Goal: Task Accomplishment & Management: Use online tool/utility

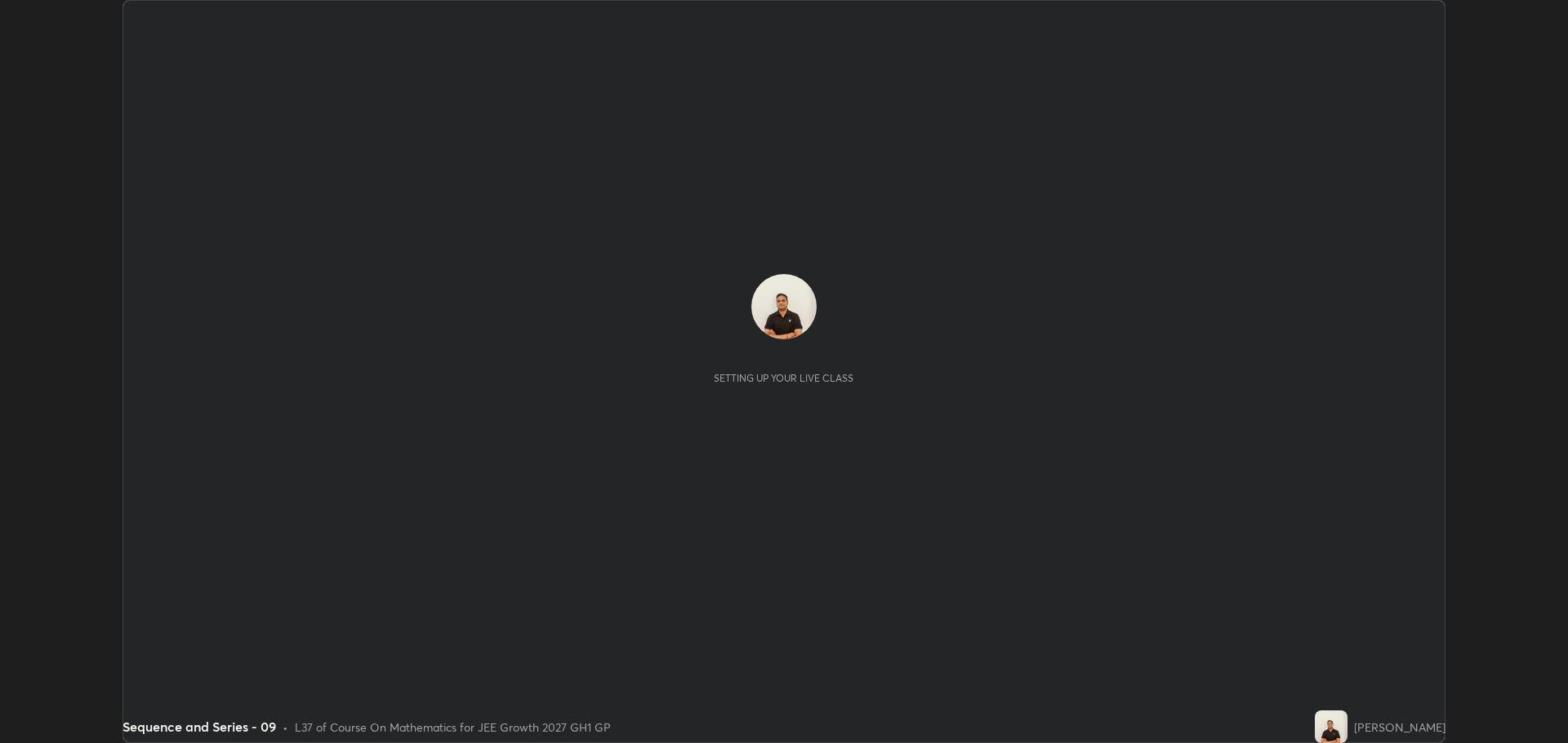
scroll to position [743, 1567]
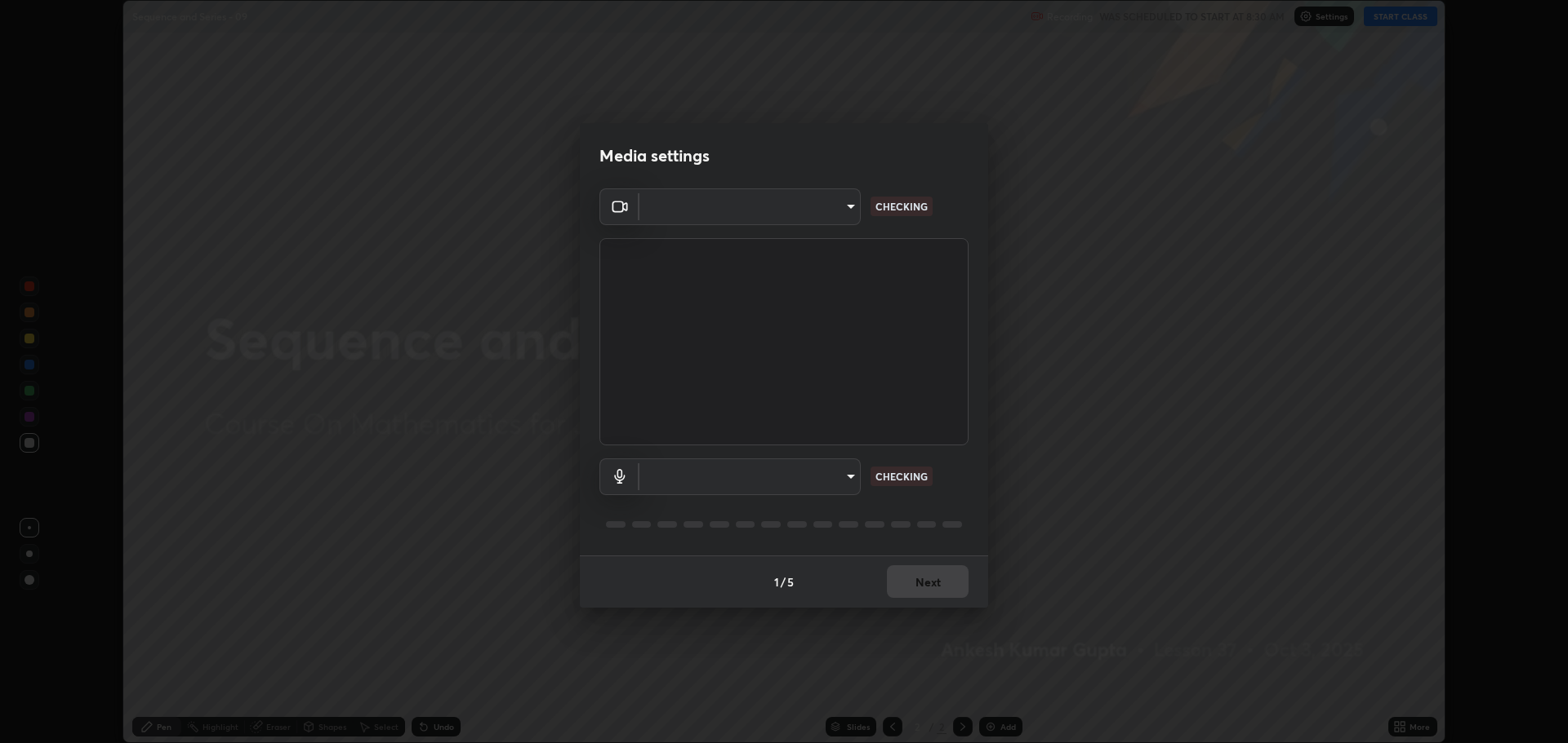
type input "818fcefd3fddf3d091a7478ec67eb8981ca9e8ab5665e76ce228af1b2ffa74de"
type input "9eef42aa830c615b5d7534580cc3e66c86575aa8da00648f2c59efabe6233f6d"
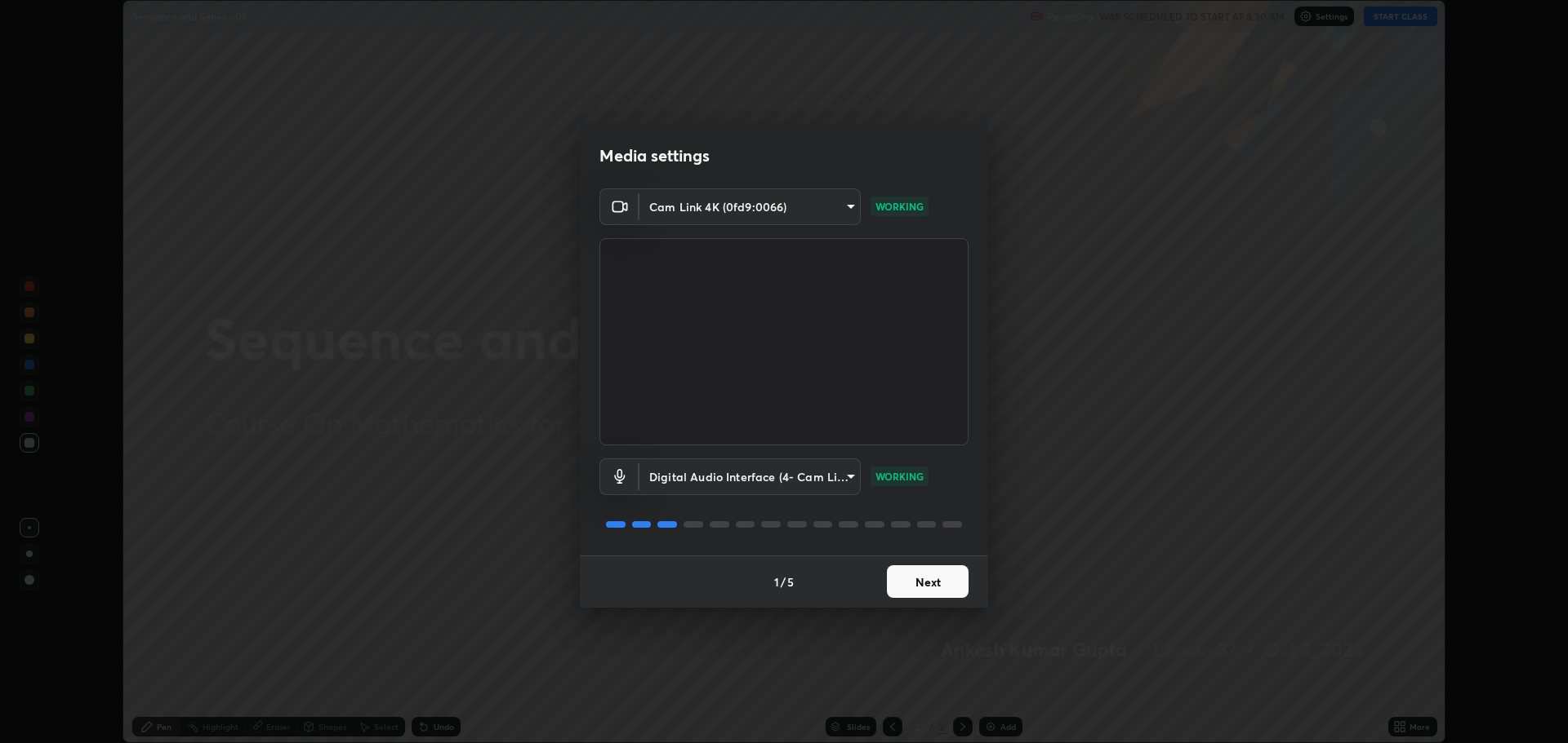
click at [904, 591] on button "Next" at bounding box center [927, 581] width 82 height 32
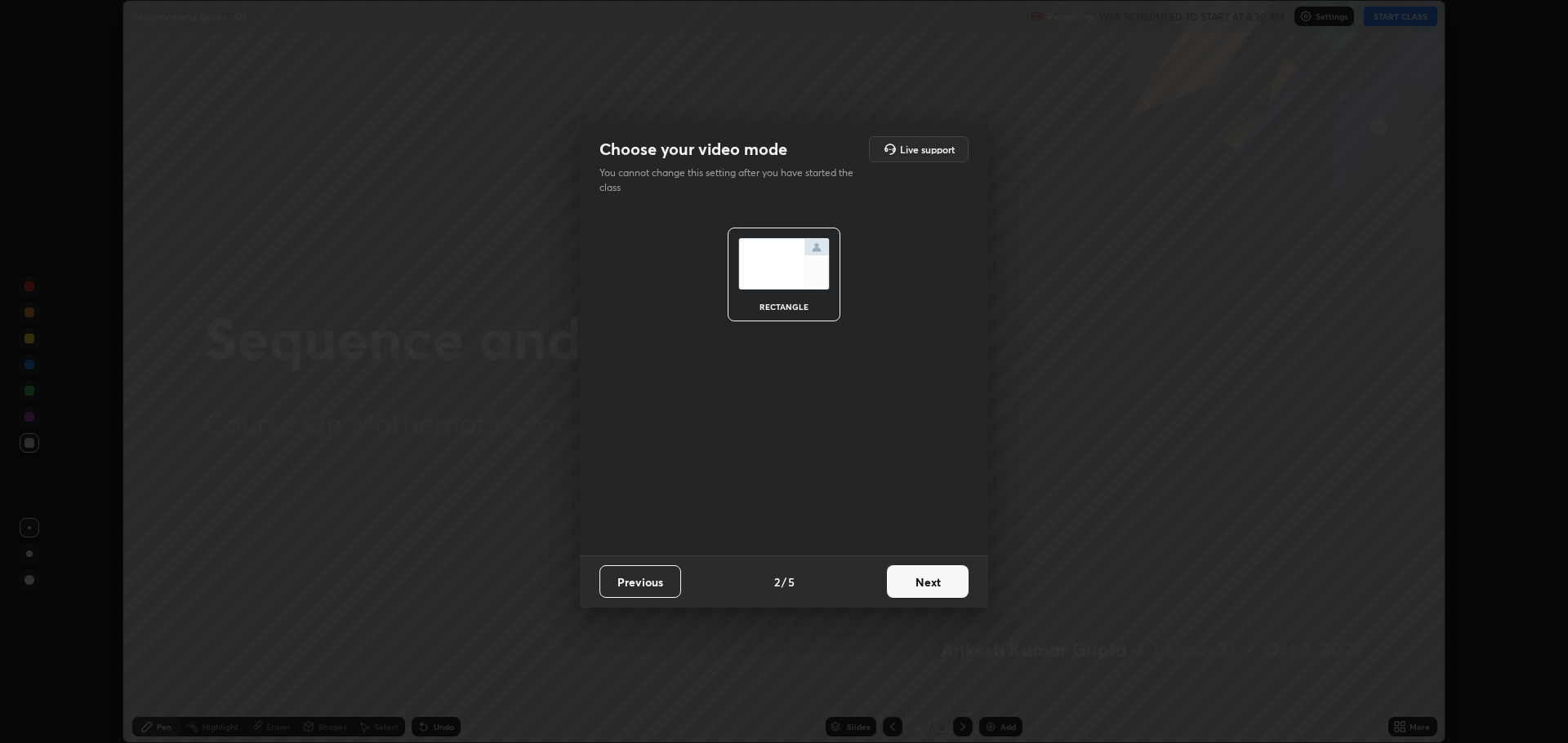
click at [911, 584] on button "Next" at bounding box center [927, 581] width 82 height 32
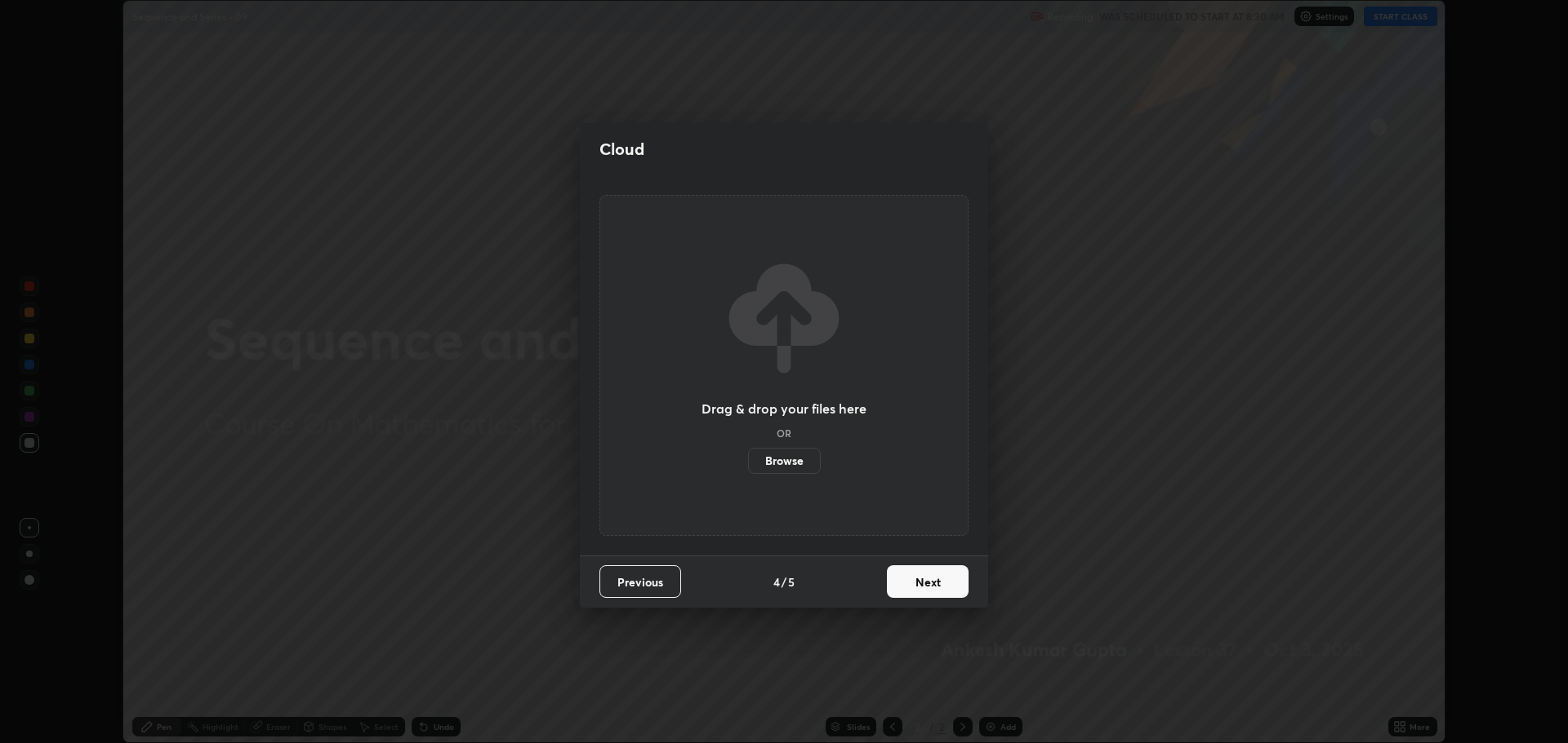
click at [913, 582] on button "Next" at bounding box center [927, 581] width 82 height 32
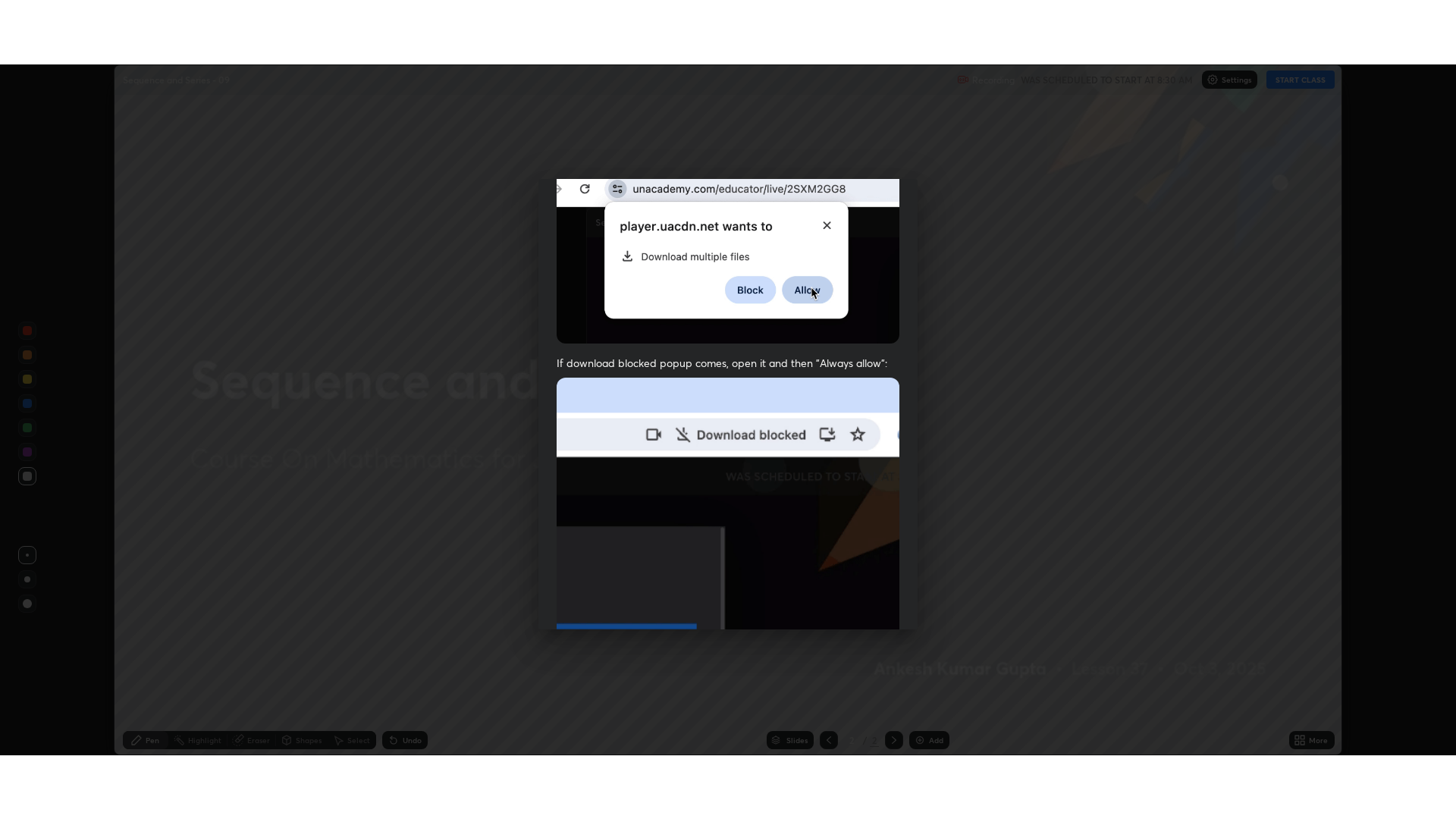
scroll to position [308, 0]
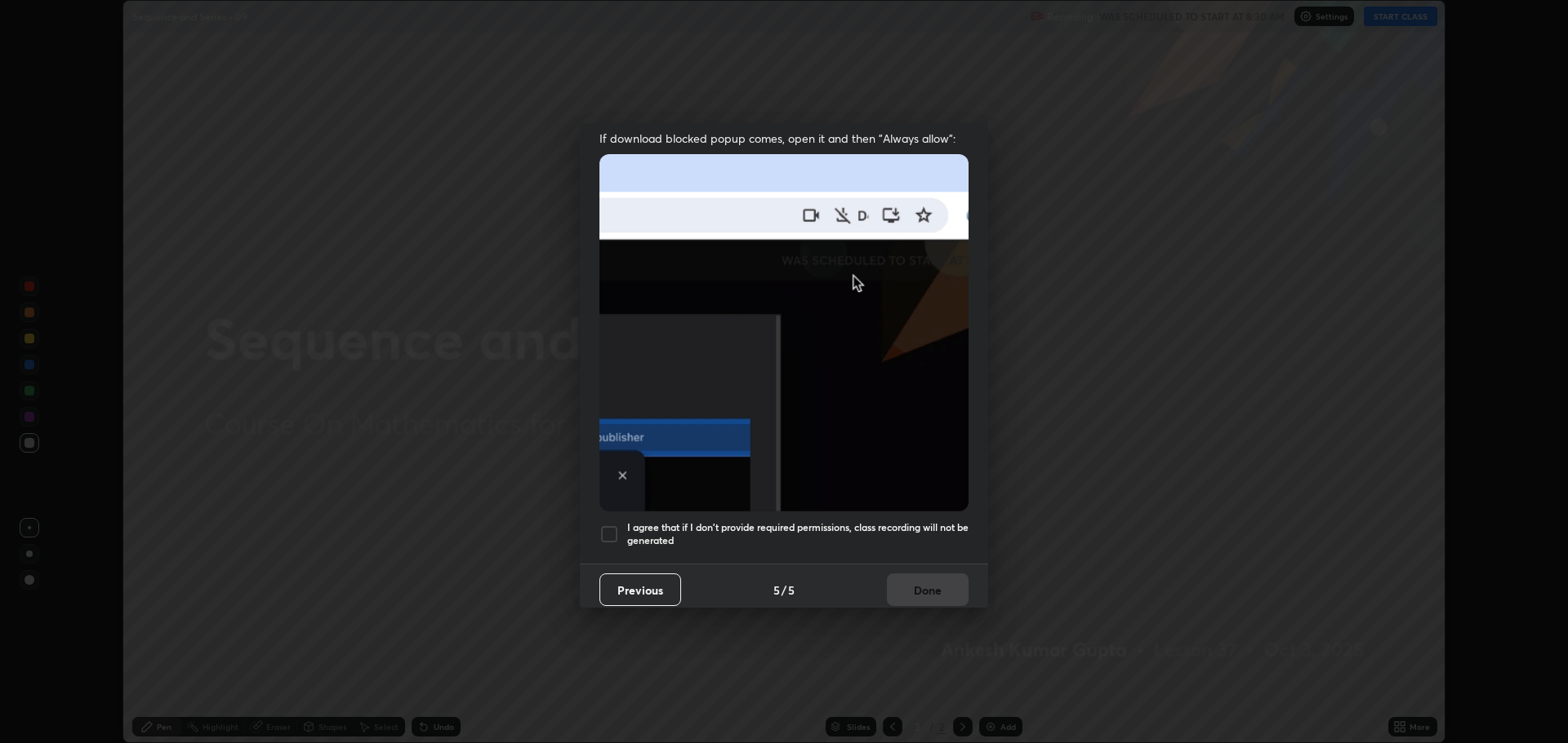
click at [608, 528] on div at bounding box center [609, 534] width 19 height 19
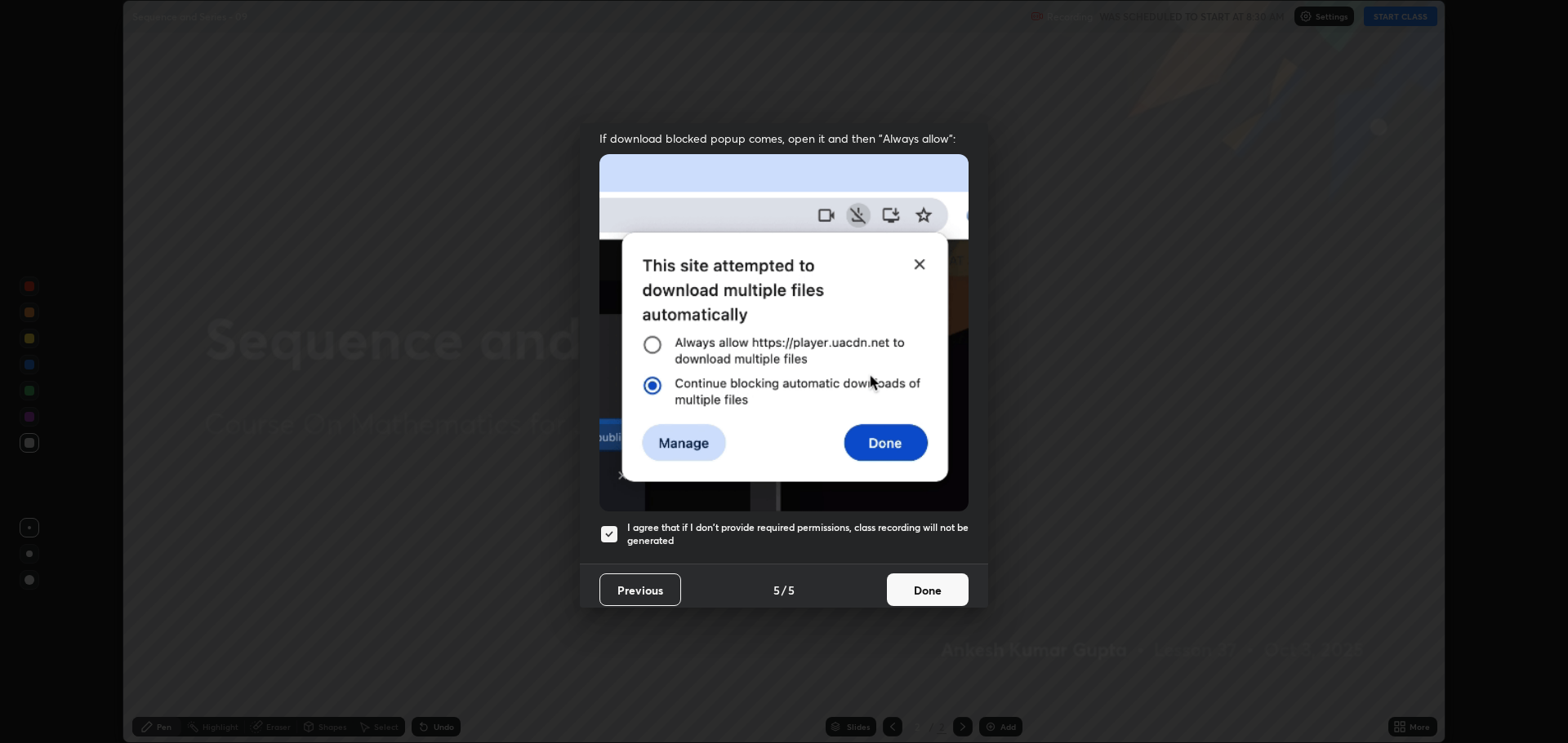
click at [898, 589] on button "Done" at bounding box center [927, 590] width 82 height 32
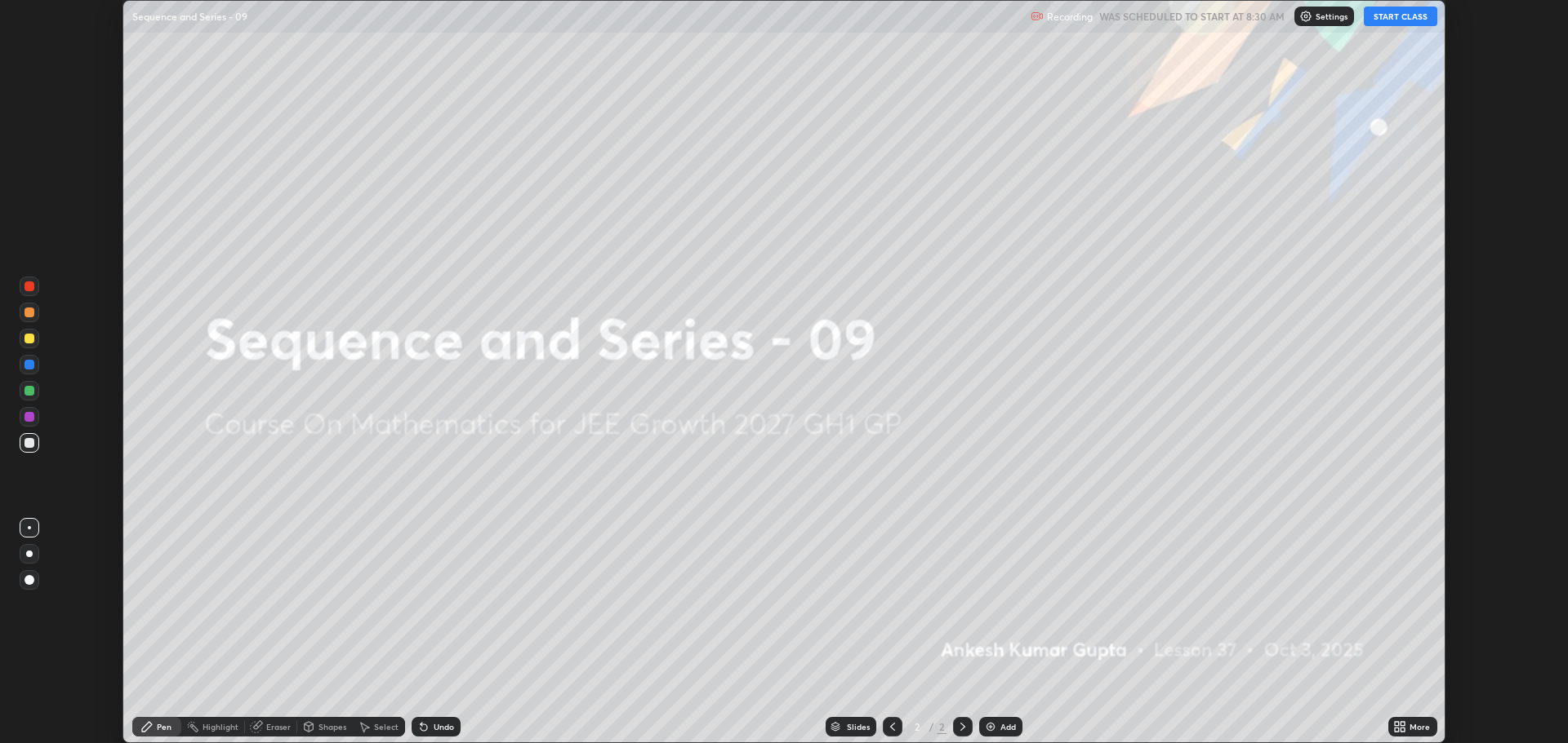
click at [1397, 22] on button "START CLASS" at bounding box center [1400, 16] width 73 height 19
click at [1402, 731] on icon at bounding box center [1403, 730] width 4 height 4
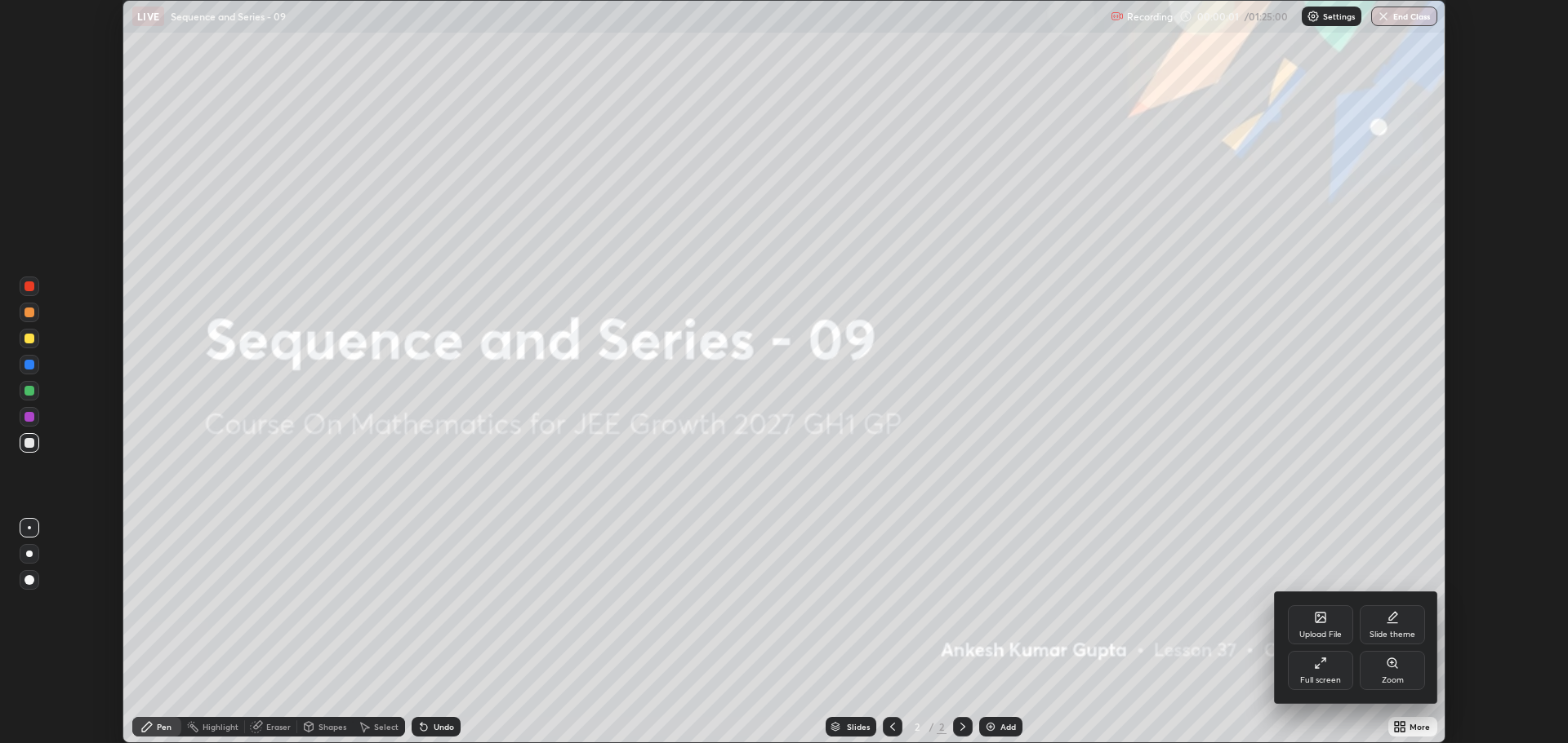
click at [1306, 677] on div "Full screen" at bounding box center [1320, 680] width 41 height 8
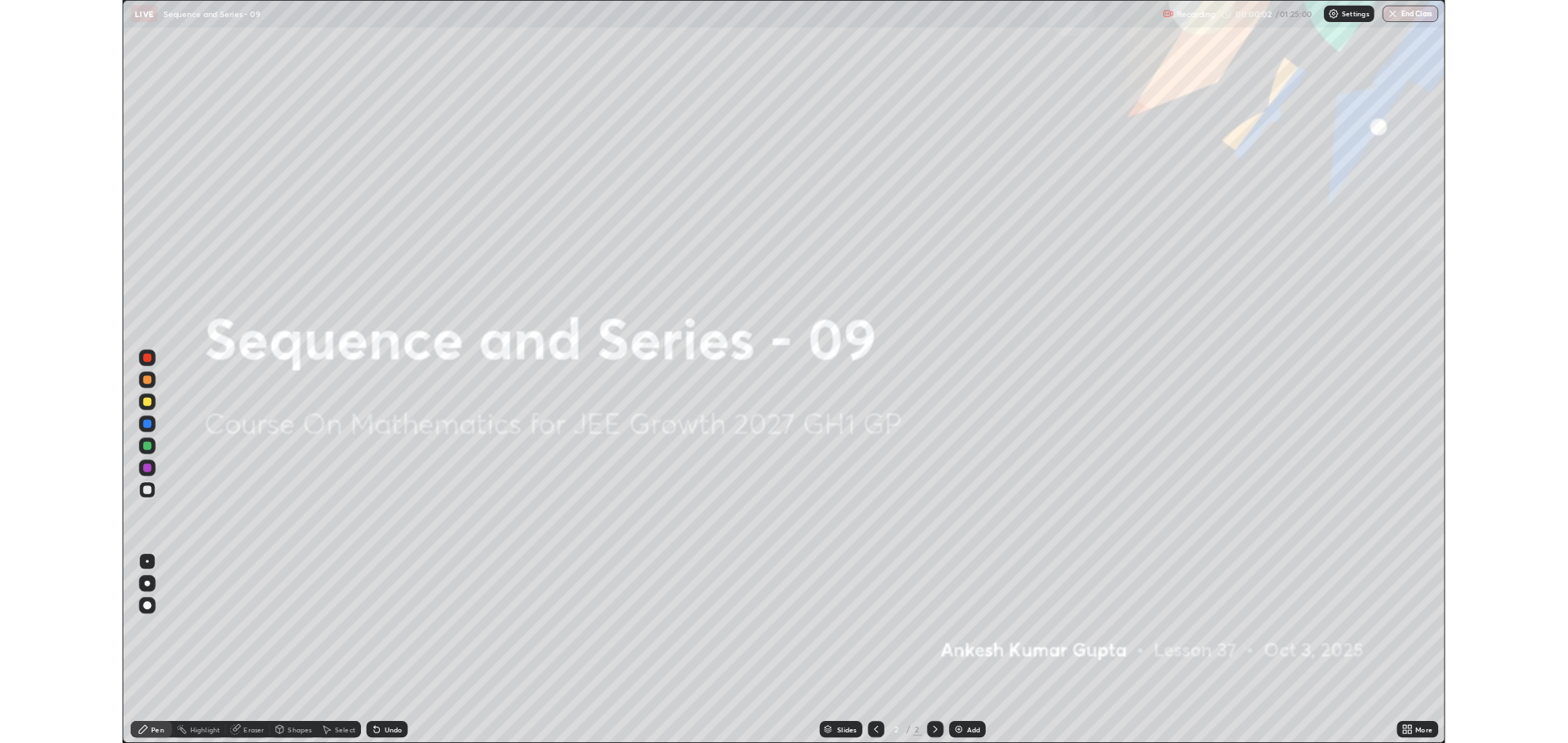
scroll to position [881, 1568]
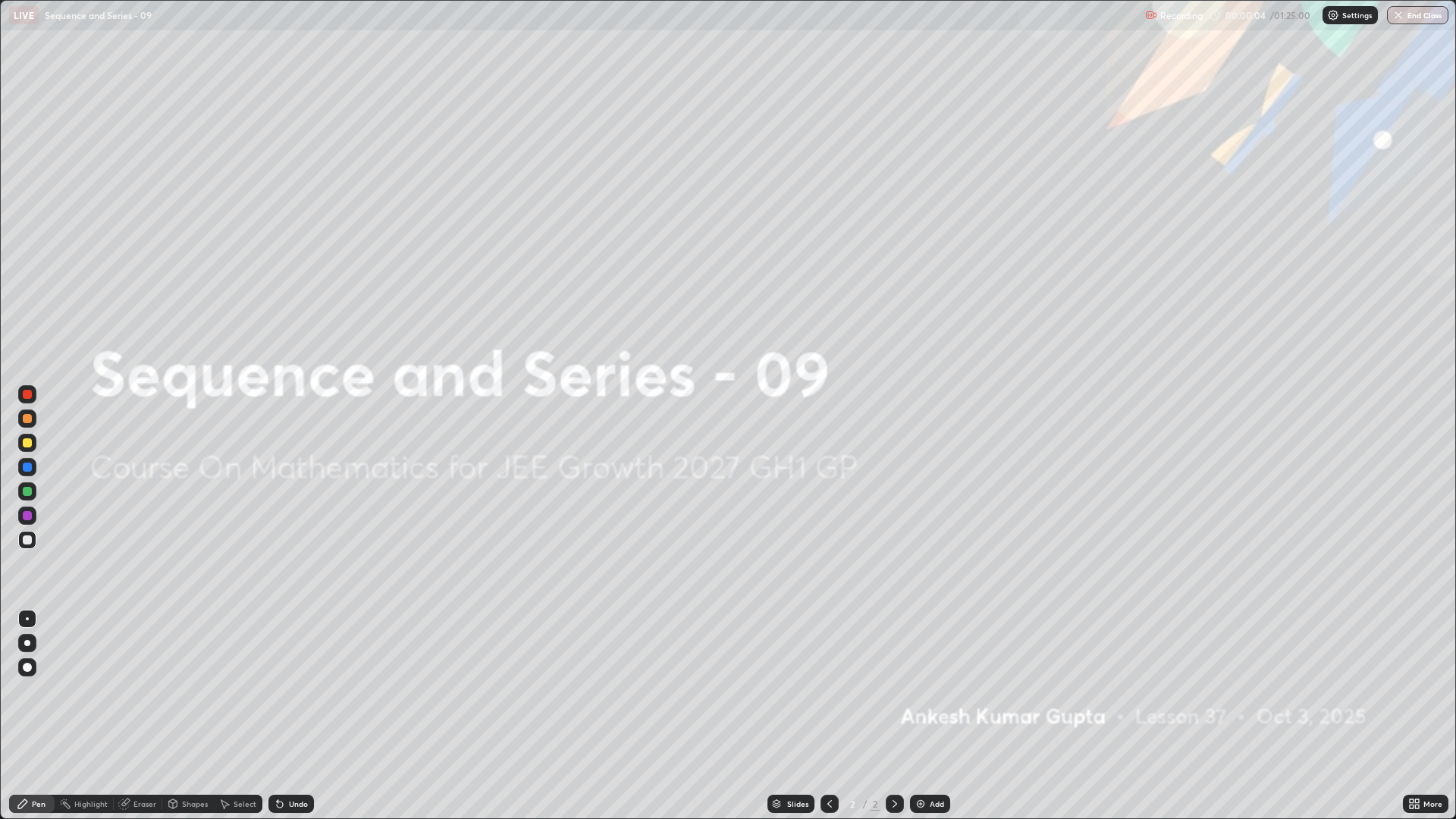
click at [916, 690] on img at bounding box center [920, 803] width 12 height 12
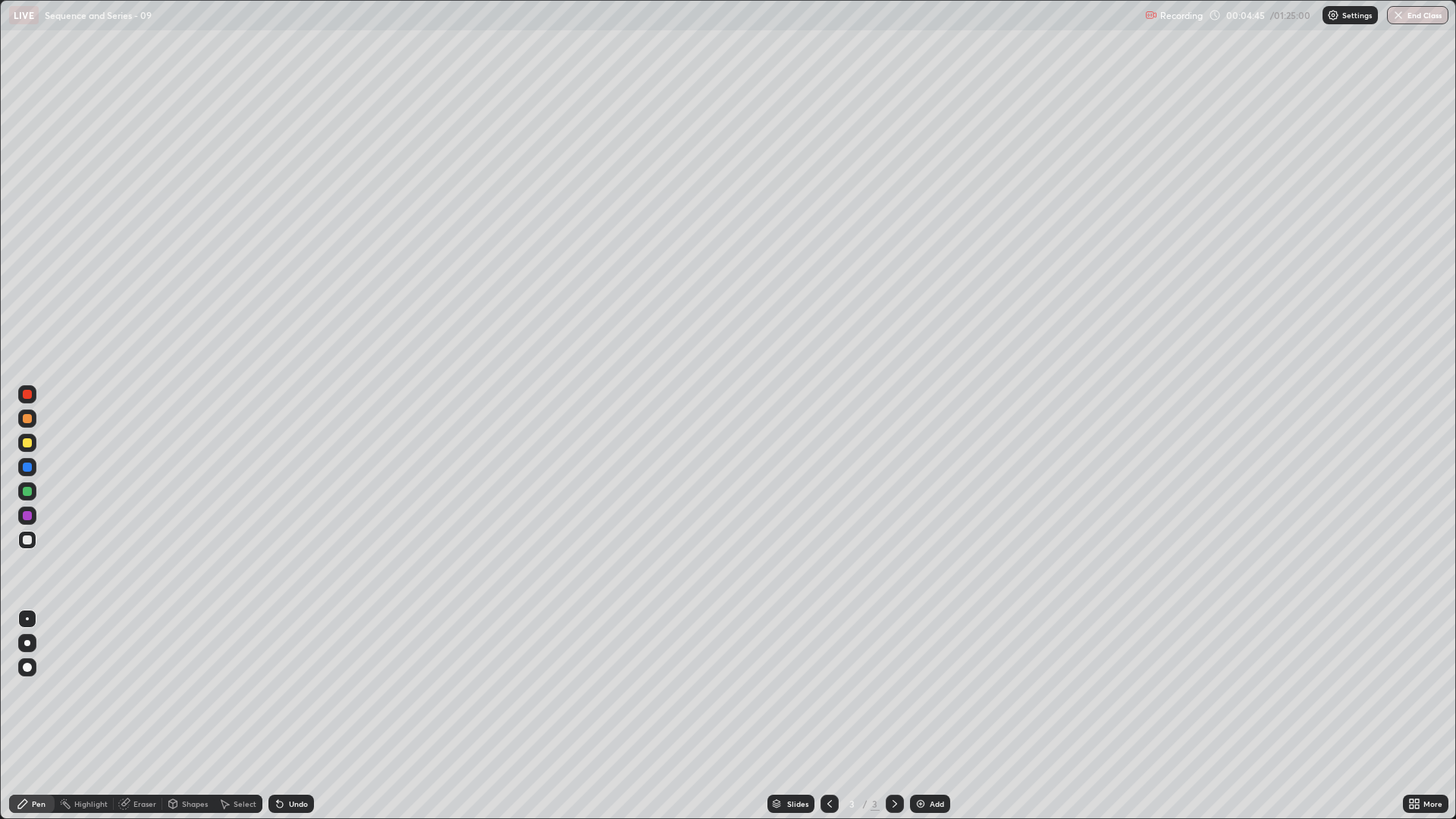
click at [918, 690] on img at bounding box center [920, 803] width 12 height 12
click at [291, 690] on div "Undo" at bounding box center [298, 803] width 19 height 7
click at [295, 690] on div "Undo" at bounding box center [291, 804] width 45 height 18
click at [296, 690] on div "Undo" at bounding box center [291, 804] width 45 height 18
click at [306, 690] on div "Undo" at bounding box center [291, 804] width 45 height 18
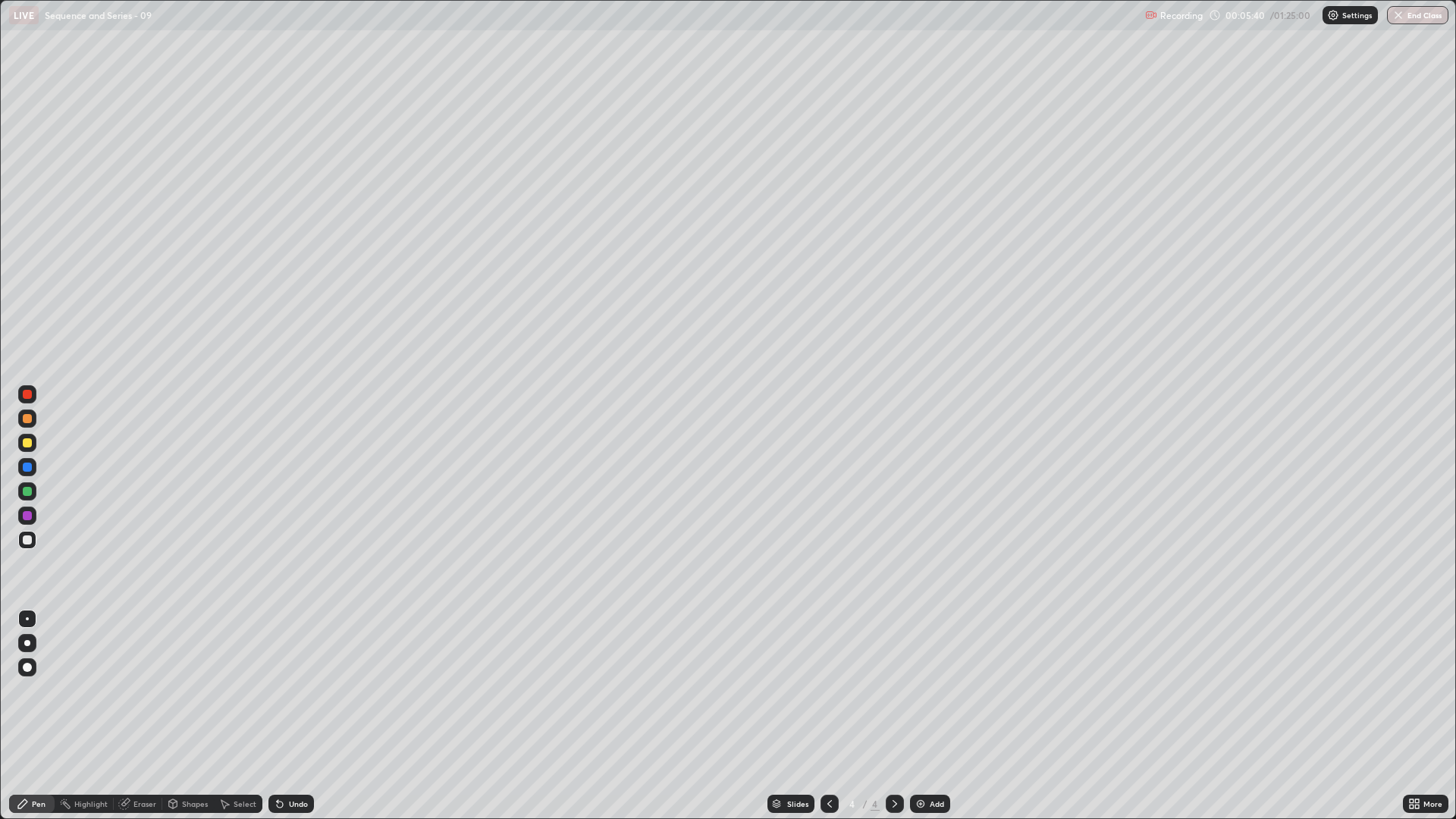
click at [285, 690] on div "Undo" at bounding box center [291, 804] width 45 height 18
click at [134, 690] on div "Eraser" at bounding box center [145, 803] width 23 height 7
click at [44, 690] on div "Pen" at bounding box center [38, 803] width 14 height 7
click at [137, 690] on div "Eraser" at bounding box center [145, 803] width 23 height 7
click at [41, 690] on div "Pen" at bounding box center [32, 804] width 45 height 18
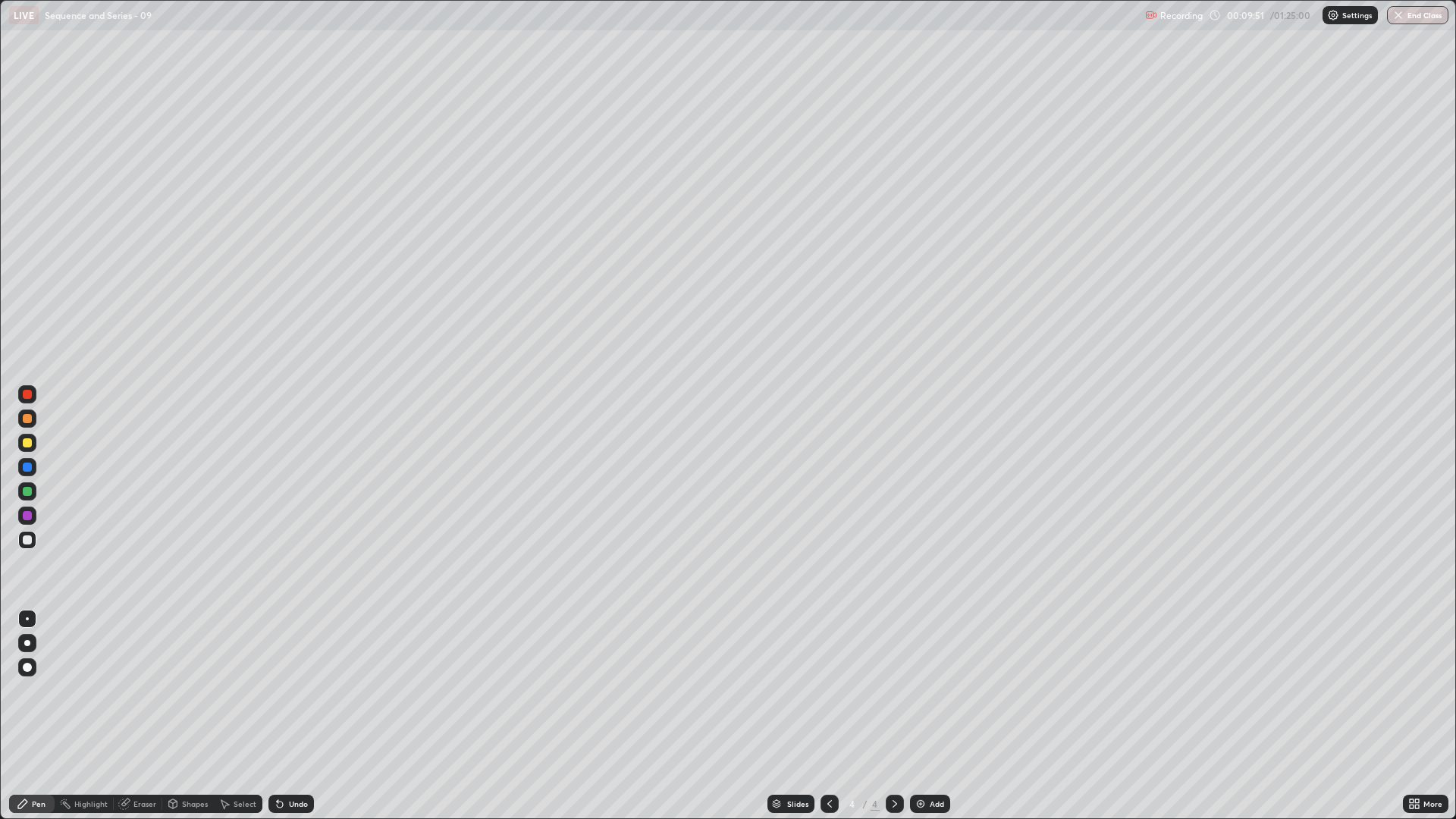
click at [918, 690] on img at bounding box center [920, 803] width 12 height 12
click at [293, 690] on div "Undo" at bounding box center [298, 803] width 19 height 7
click at [28, 441] on div at bounding box center [27, 442] width 9 height 9
click at [294, 690] on div "Undo" at bounding box center [291, 804] width 45 height 18
click at [138, 690] on div "Eraser" at bounding box center [145, 803] width 23 height 7
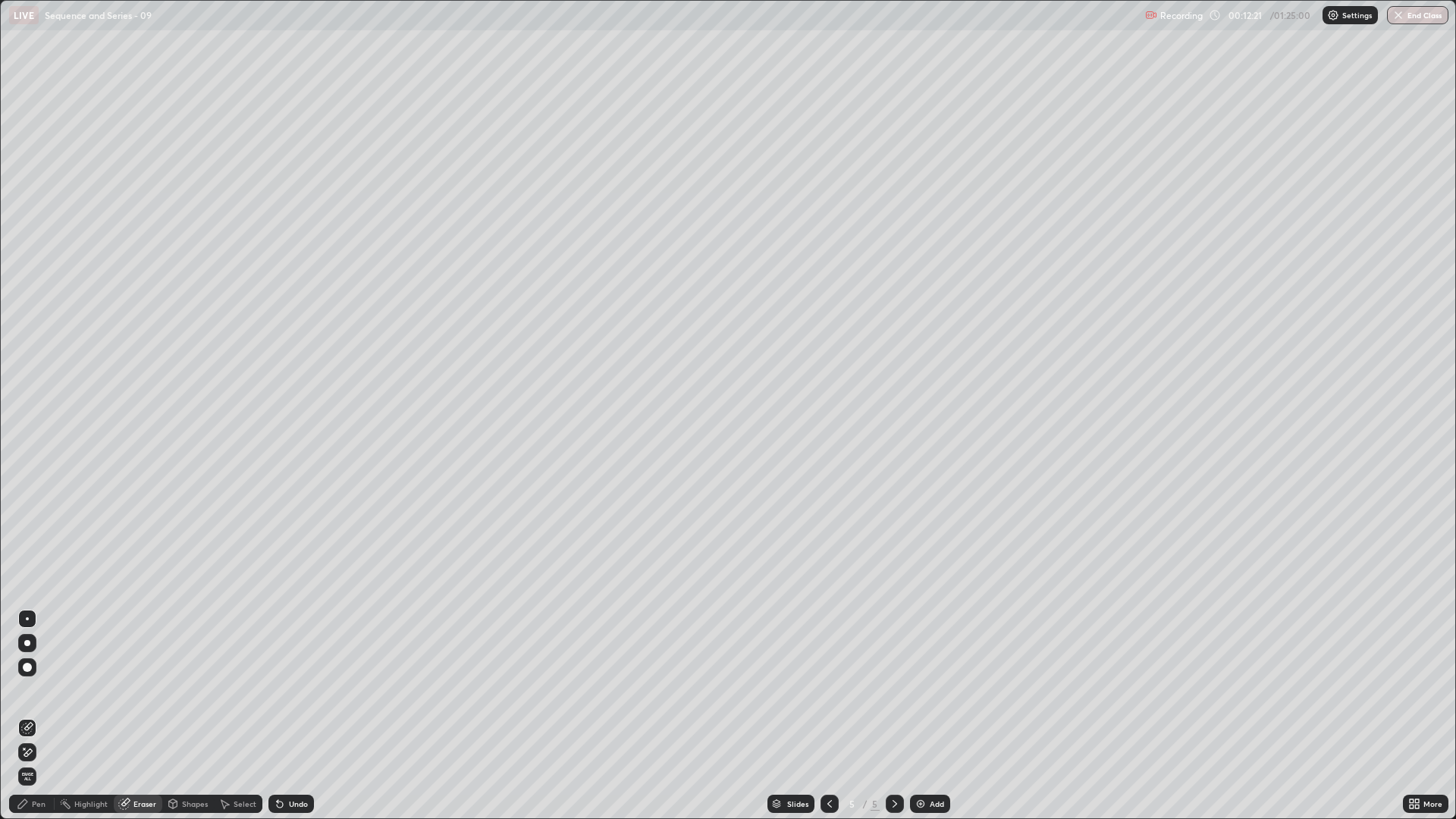
click at [44, 690] on div "Pen" at bounding box center [38, 803] width 14 height 7
click at [834, 690] on div at bounding box center [830, 804] width 18 height 18
click at [828, 690] on icon at bounding box center [829, 803] width 12 height 12
click at [894, 690] on icon at bounding box center [894, 803] width 12 height 12
click at [893, 690] on icon at bounding box center [895, 803] width 5 height 7
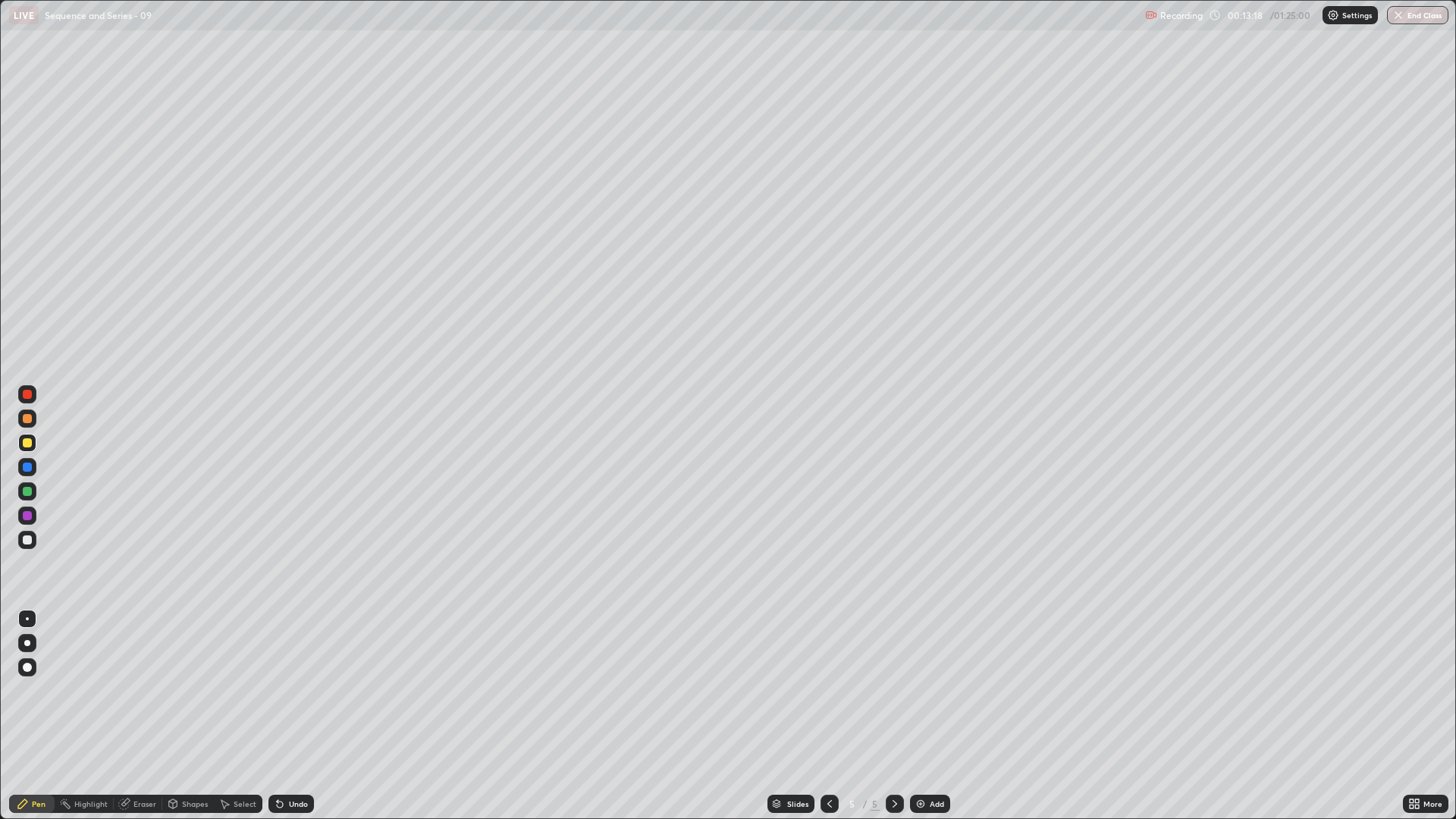
click at [889, 690] on icon at bounding box center [894, 803] width 12 height 12
click at [143, 690] on div "Eraser" at bounding box center [145, 803] width 23 height 7
click at [47, 690] on div "Pen" at bounding box center [32, 804] width 45 height 18
click at [830, 690] on icon at bounding box center [829, 803] width 12 height 12
click at [894, 690] on icon at bounding box center [894, 803] width 12 height 12
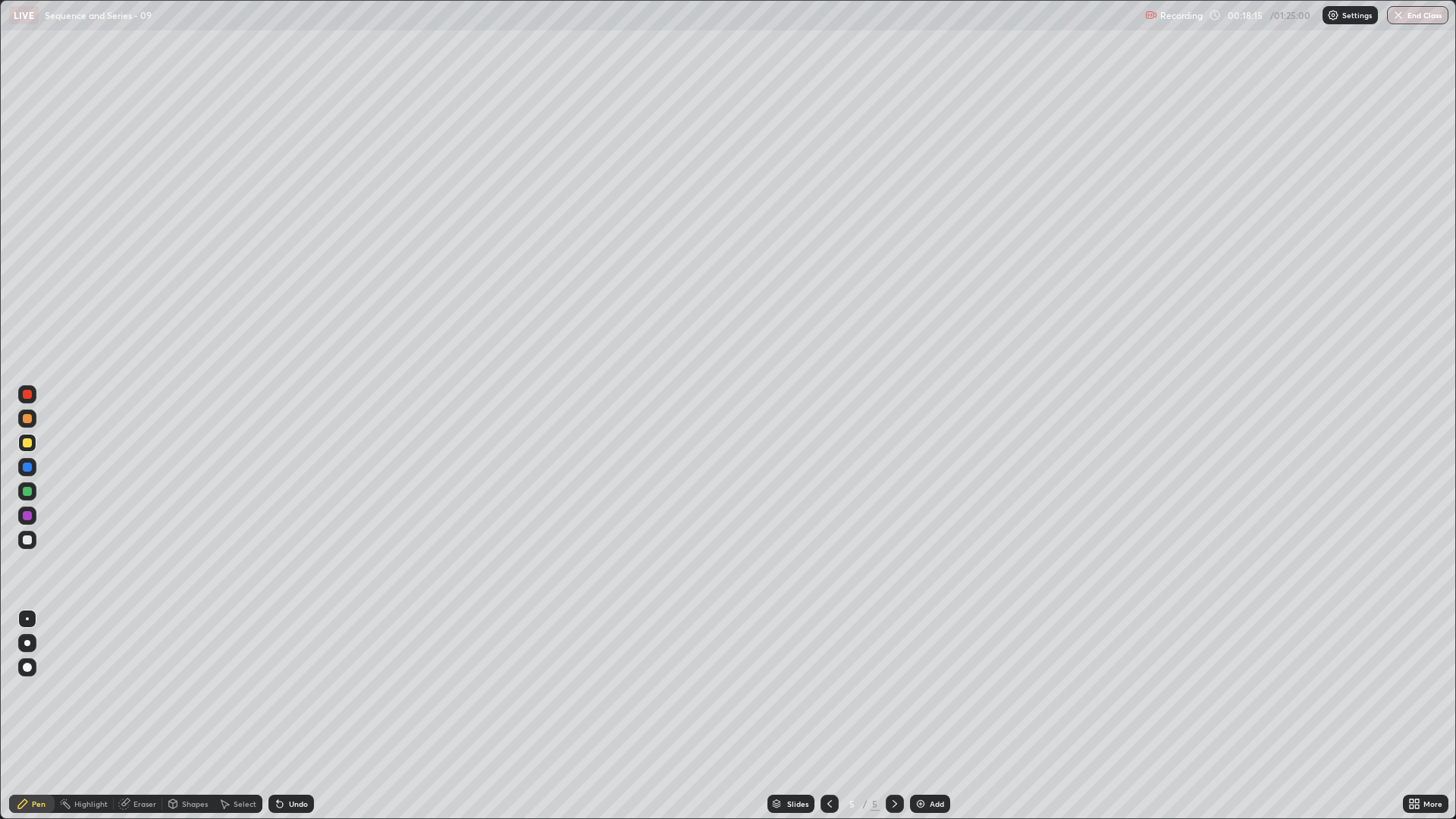
click at [926, 690] on div "Add" at bounding box center [930, 804] width 40 height 18
click at [296, 690] on div "Undo" at bounding box center [298, 803] width 19 height 7
click at [287, 690] on div "Undo" at bounding box center [291, 804] width 45 height 18
click at [278, 690] on icon at bounding box center [279, 804] width 6 height 6
click at [282, 690] on icon at bounding box center [279, 803] width 12 height 12
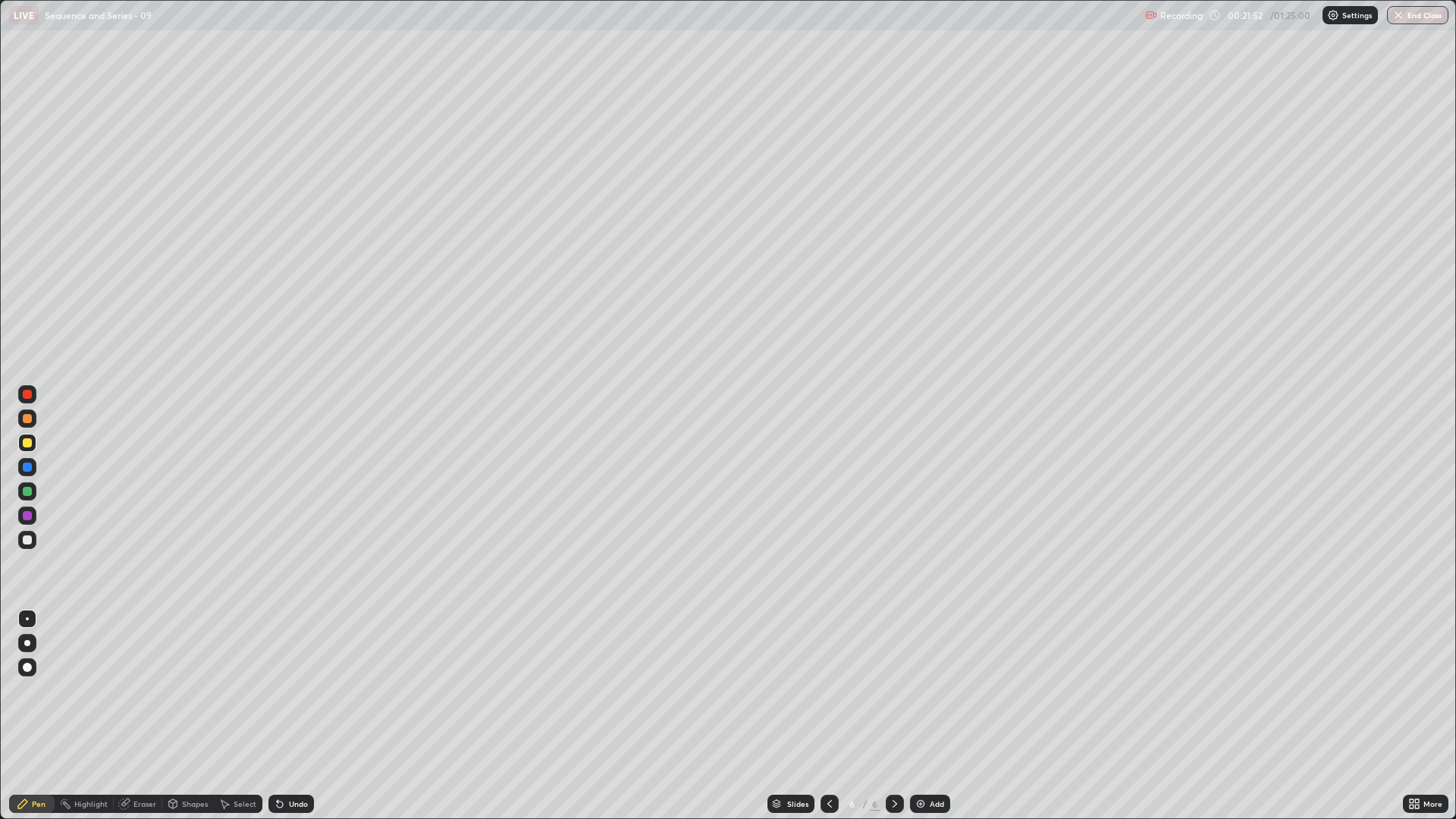
click at [291, 690] on div "Undo" at bounding box center [291, 804] width 45 height 18
click at [141, 690] on div "Eraser" at bounding box center [145, 803] width 23 height 7
click at [34, 690] on div "Pen" at bounding box center [38, 803] width 14 height 7
click at [134, 690] on div "Eraser" at bounding box center [145, 803] width 23 height 7
click at [32, 690] on div "Pen" at bounding box center [38, 803] width 14 height 7
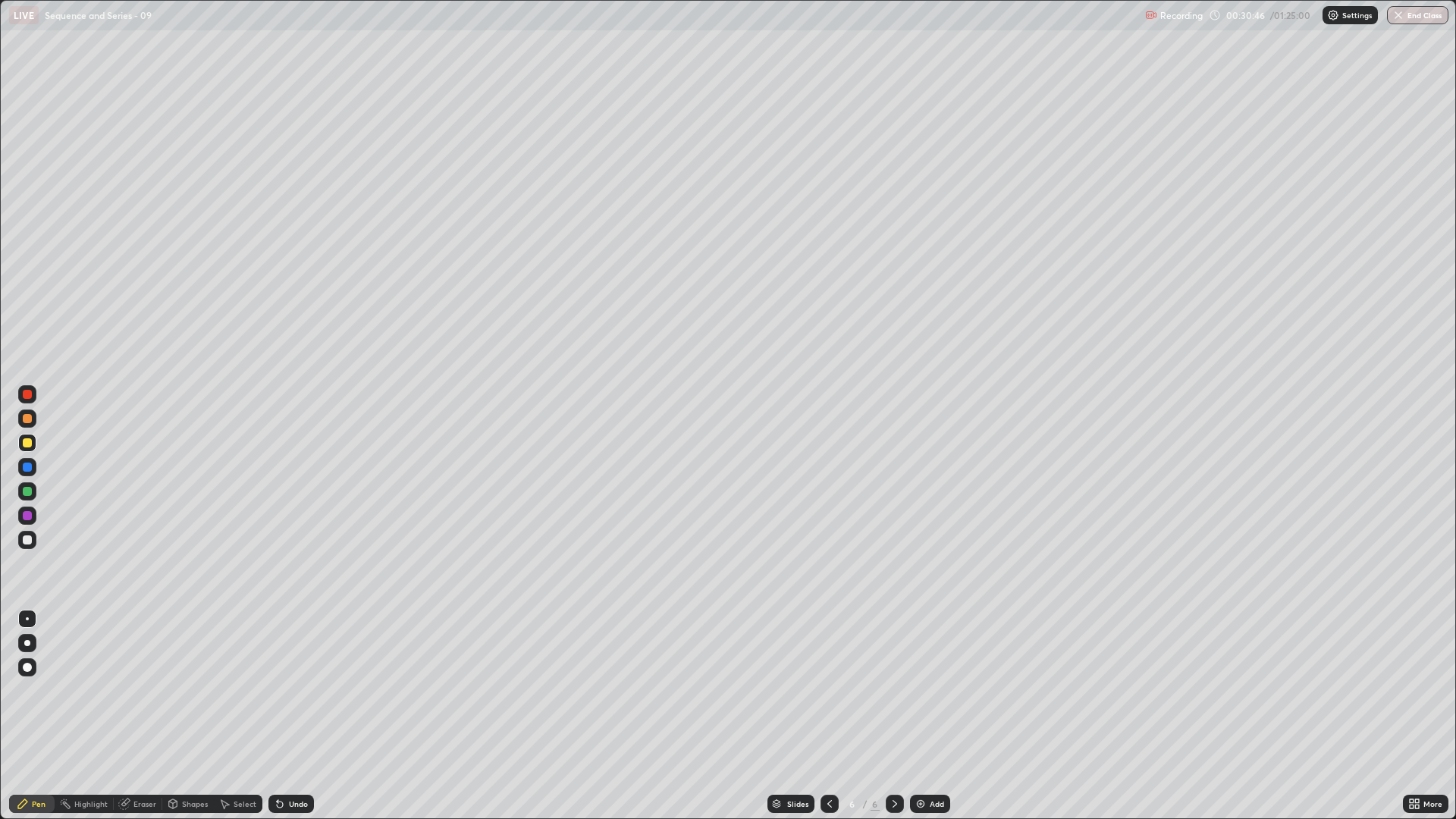
click at [928, 690] on div "Add" at bounding box center [930, 804] width 40 height 18
click at [146, 690] on div "Eraser" at bounding box center [145, 803] width 23 height 7
click at [38, 690] on div "Pen" at bounding box center [38, 803] width 14 height 7
click at [911, 690] on div "Add" at bounding box center [930, 804] width 40 height 18
click at [928, 690] on div "Add" at bounding box center [930, 804] width 40 height 18
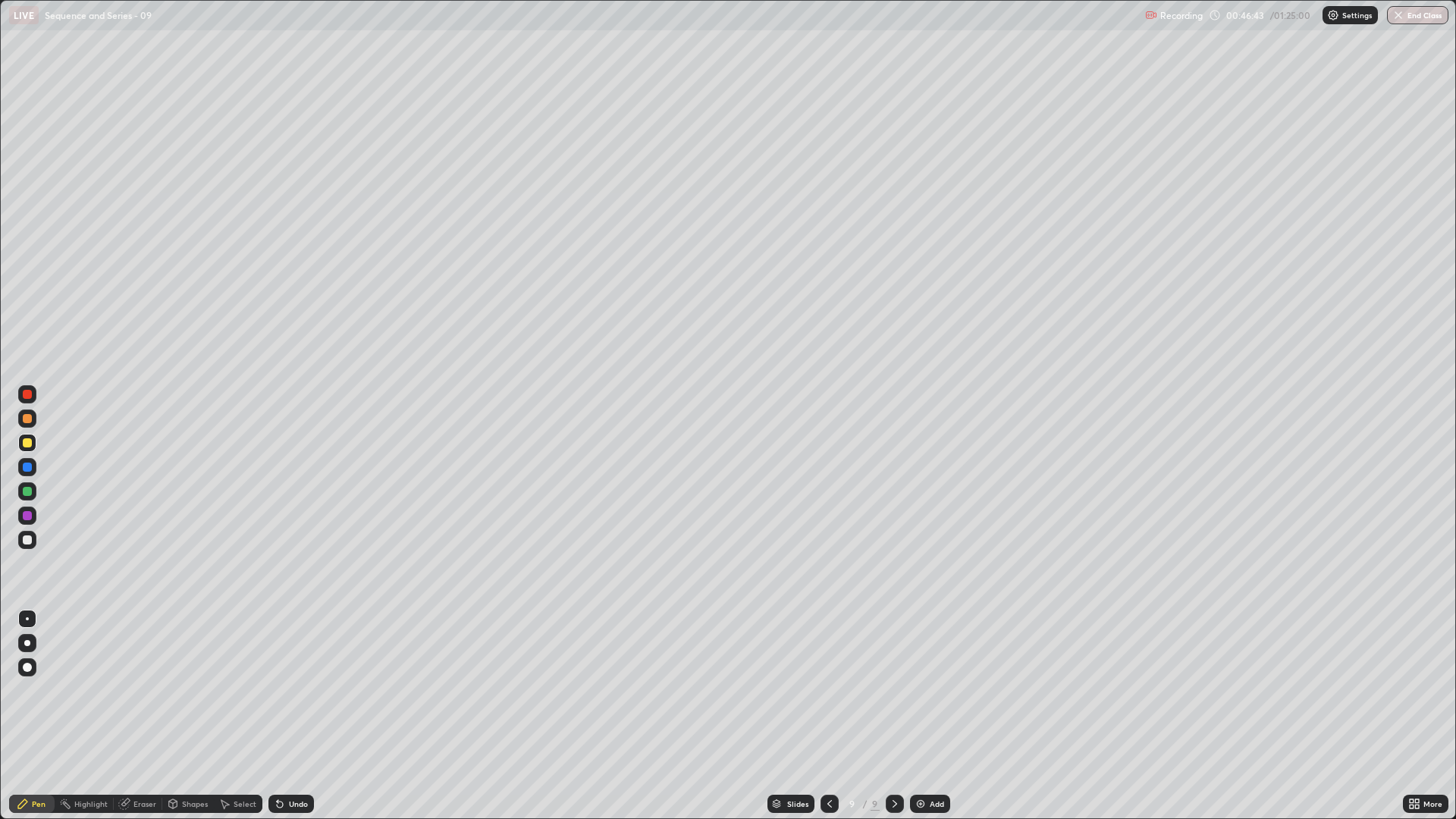
click at [150, 690] on div "Eraser" at bounding box center [145, 803] width 23 height 7
click at [28, 690] on icon at bounding box center [23, 803] width 12 height 12
click at [148, 690] on div "Eraser" at bounding box center [145, 803] width 23 height 7
click at [41, 690] on div "Pen" at bounding box center [38, 803] width 14 height 7
click at [291, 690] on div "Undo" at bounding box center [298, 803] width 19 height 7
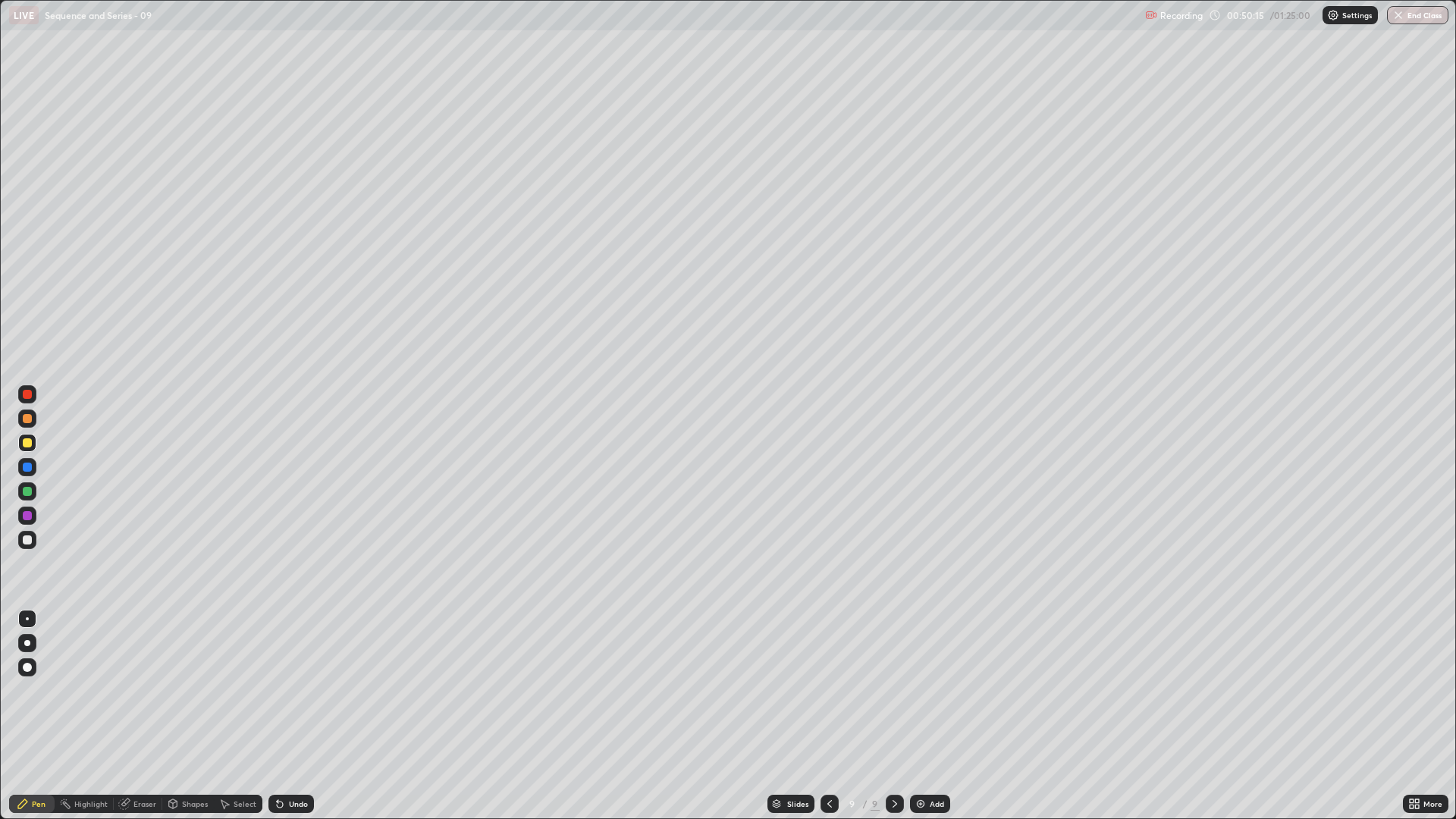
click at [286, 690] on div "Undo" at bounding box center [291, 804] width 45 height 18
click at [299, 690] on div "Undo" at bounding box center [291, 804] width 45 height 18
click at [304, 690] on div "Undo" at bounding box center [298, 803] width 19 height 7
click at [306, 690] on div "Undo" at bounding box center [291, 804] width 45 height 18
click at [148, 690] on div "Eraser" at bounding box center [145, 803] width 23 height 7
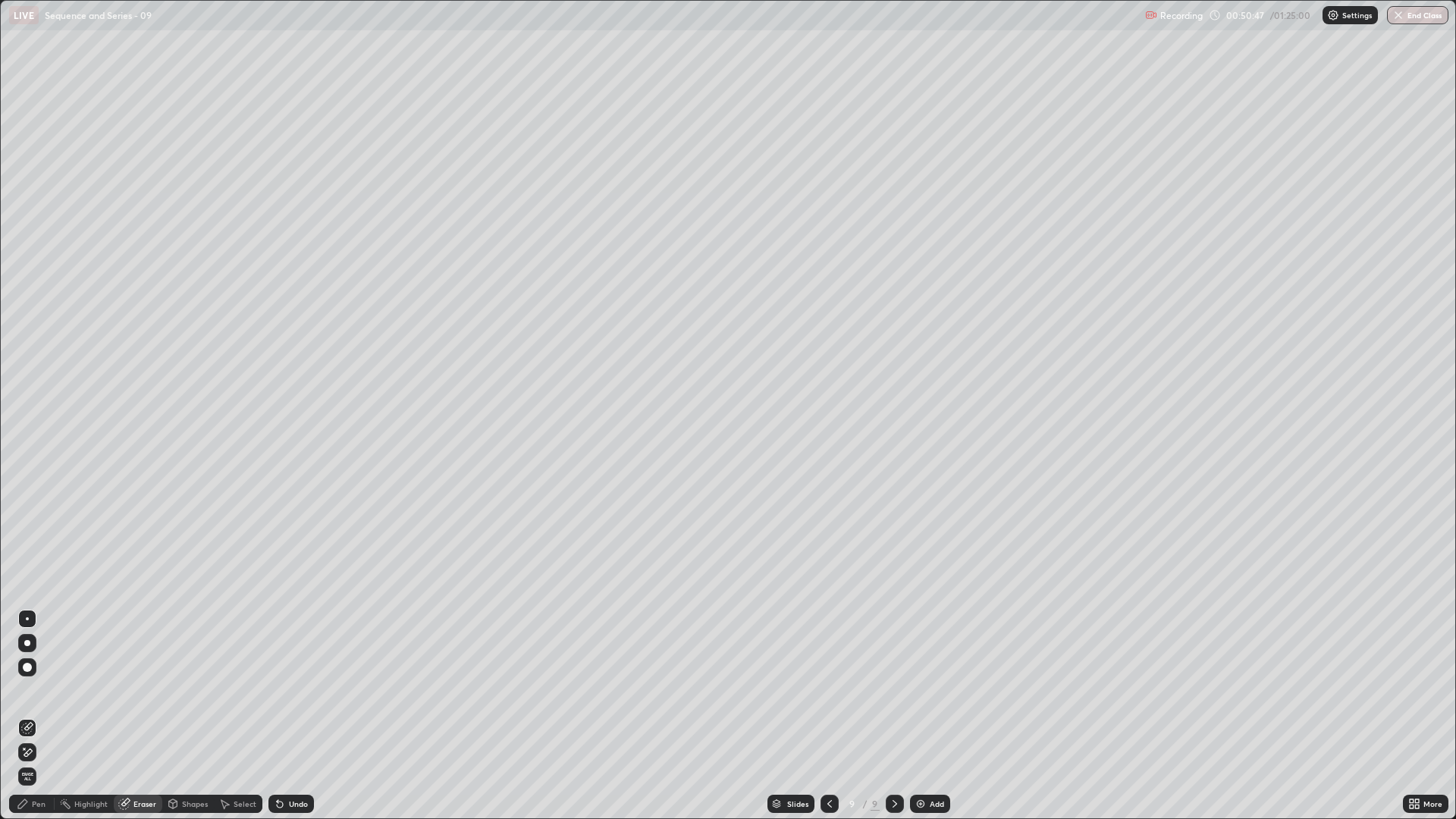
click at [32, 690] on div "Pen" at bounding box center [32, 804] width 45 height 18
click at [141, 690] on div "Eraser" at bounding box center [138, 804] width 49 height 18
click at [32, 690] on div "Pen" at bounding box center [38, 803] width 14 height 7
click at [823, 690] on icon at bounding box center [829, 803] width 12 height 12
click at [894, 690] on icon at bounding box center [894, 803] width 12 height 12
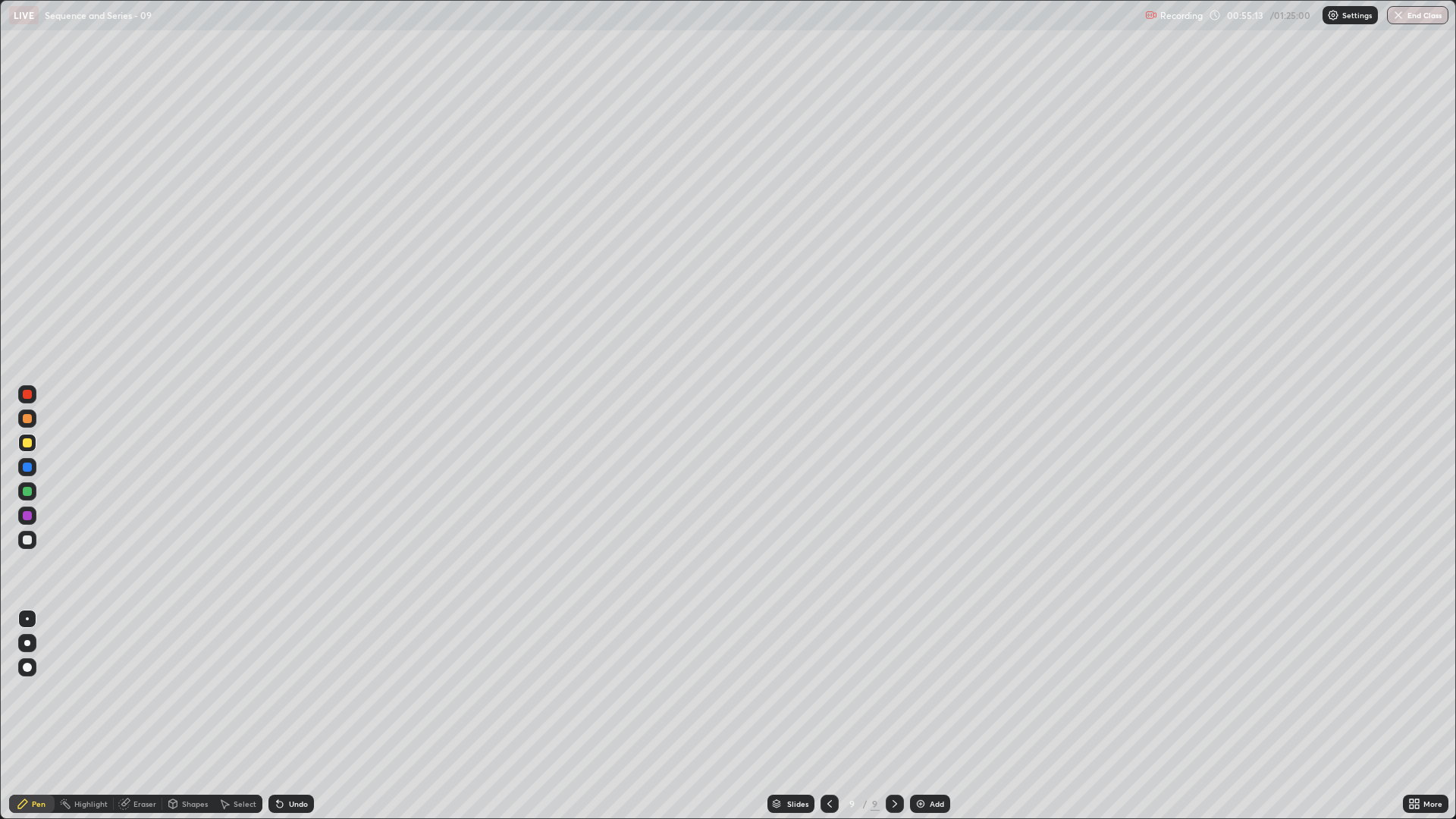
click at [132, 690] on div "Eraser" at bounding box center [138, 804] width 49 height 18
click at [38, 690] on div "Pen" at bounding box center [38, 803] width 14 height 7
click at [828, 690] on icon at bounding box center [830, 803] width 5 height 7
click at [894, 690] on icon at bounding box center [894, 803] width 12 height 12
click at [298, 690] on div "Undo" at bounding box center [291, 804] width 45 height 18
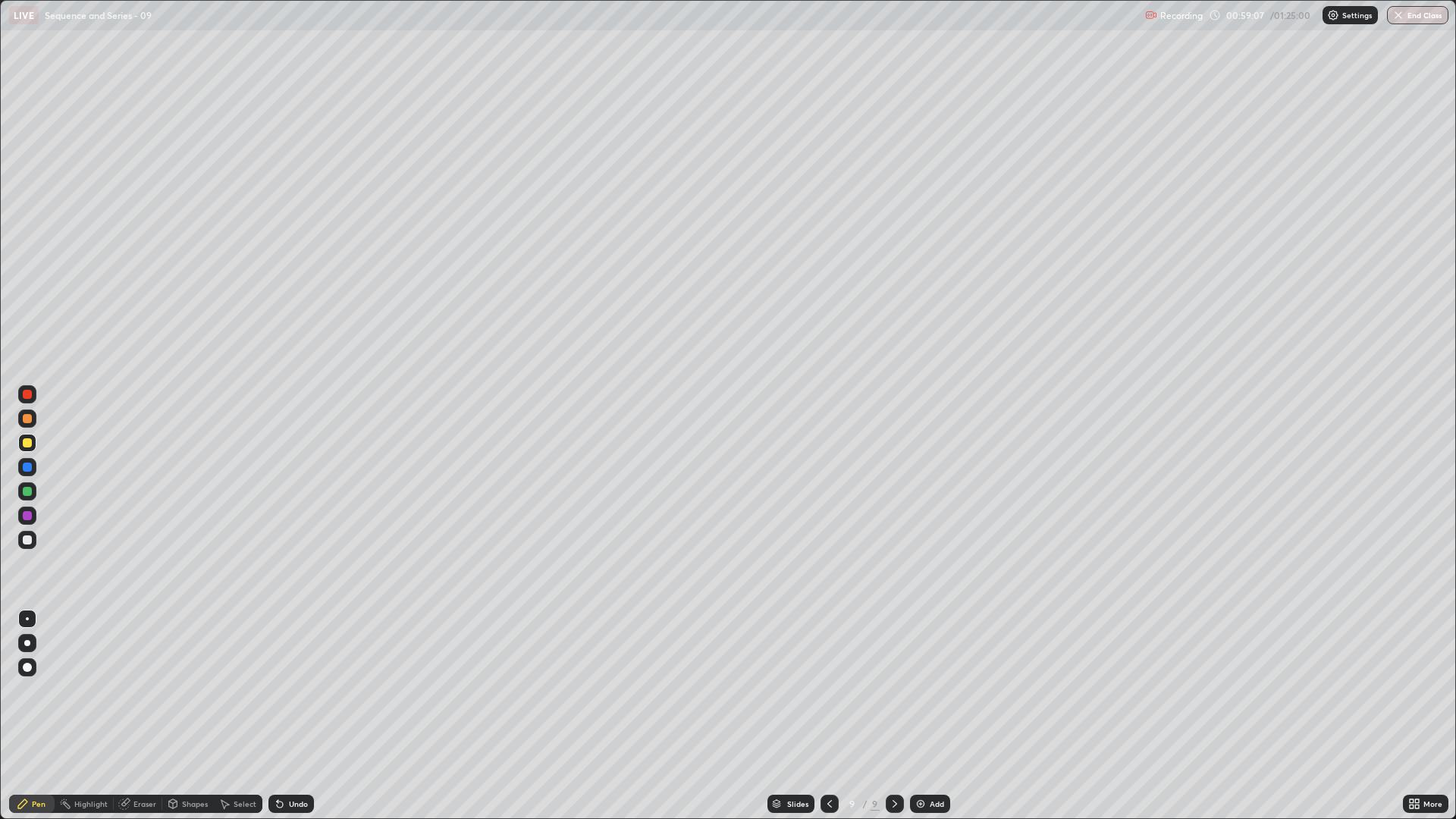
click at [923, 690] on img at bounding box center [920, 803] width 12 height 12
click at [296, 690] on div "Undo" at bounding box center [291, 804] width 45 height 18
click at [299, 690] on div "Undo" at bounding box center [291, 804] width 45 height 18
click at [137, 690] on div "Eraser" at bounding box center [138, 804] width 49 height 18
click at [820, 690] on div at bounding box center [829, 803] width 18 height 30
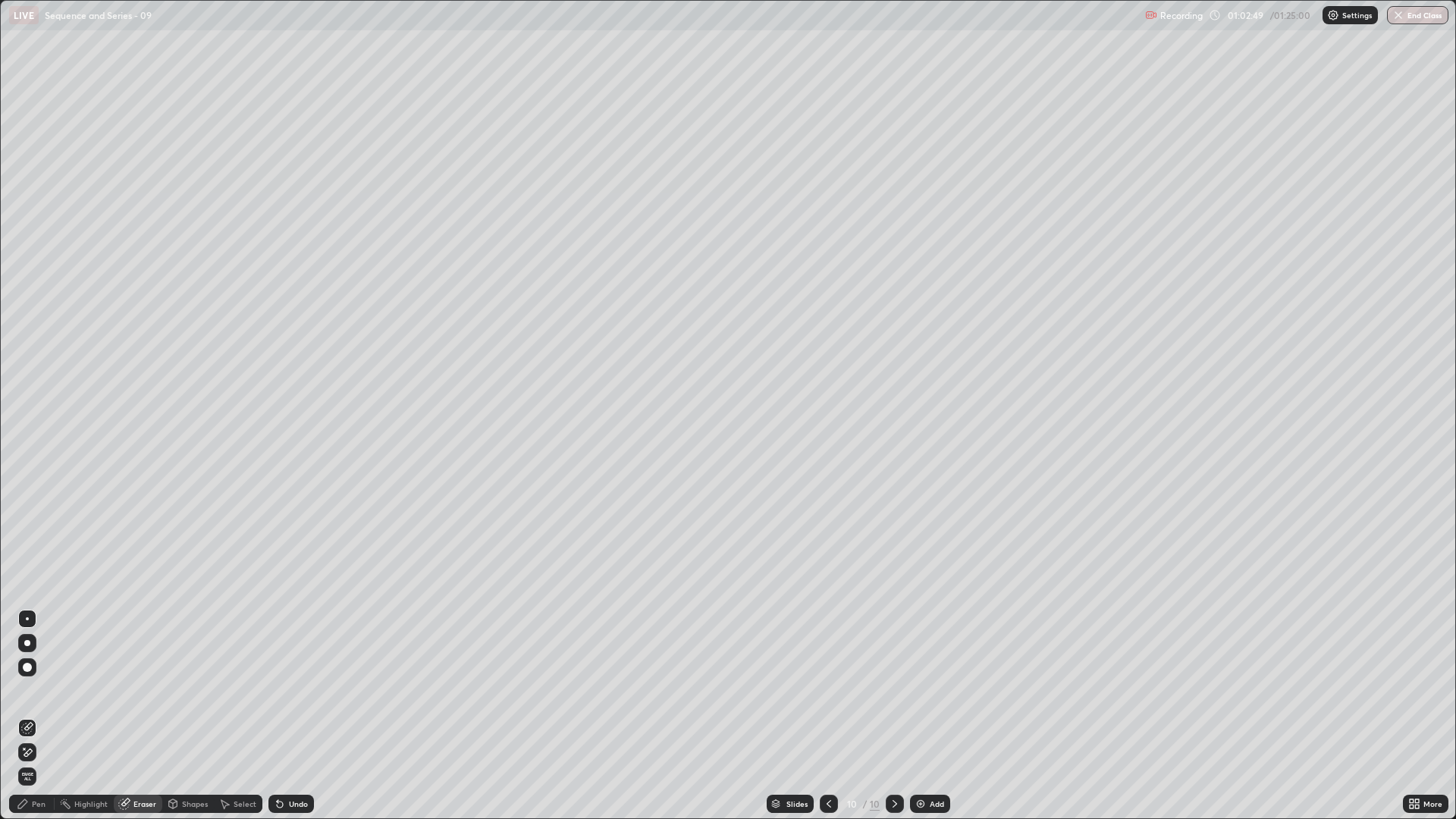
click at [826, 690] on icon at bounding box center [828, 803] width 12 height 12
click at [825, 690] on icon at bounding box center [828, 803] width 12 height 12
click at [894, 690] on icon at bounding box center [894, 803] width 12 height 12
click at [894, 690] on icon at bounding box center [895, 803] width 5 height 7
click at [894, 690] on icon at bounding box center [894, 803] width 12 height 12
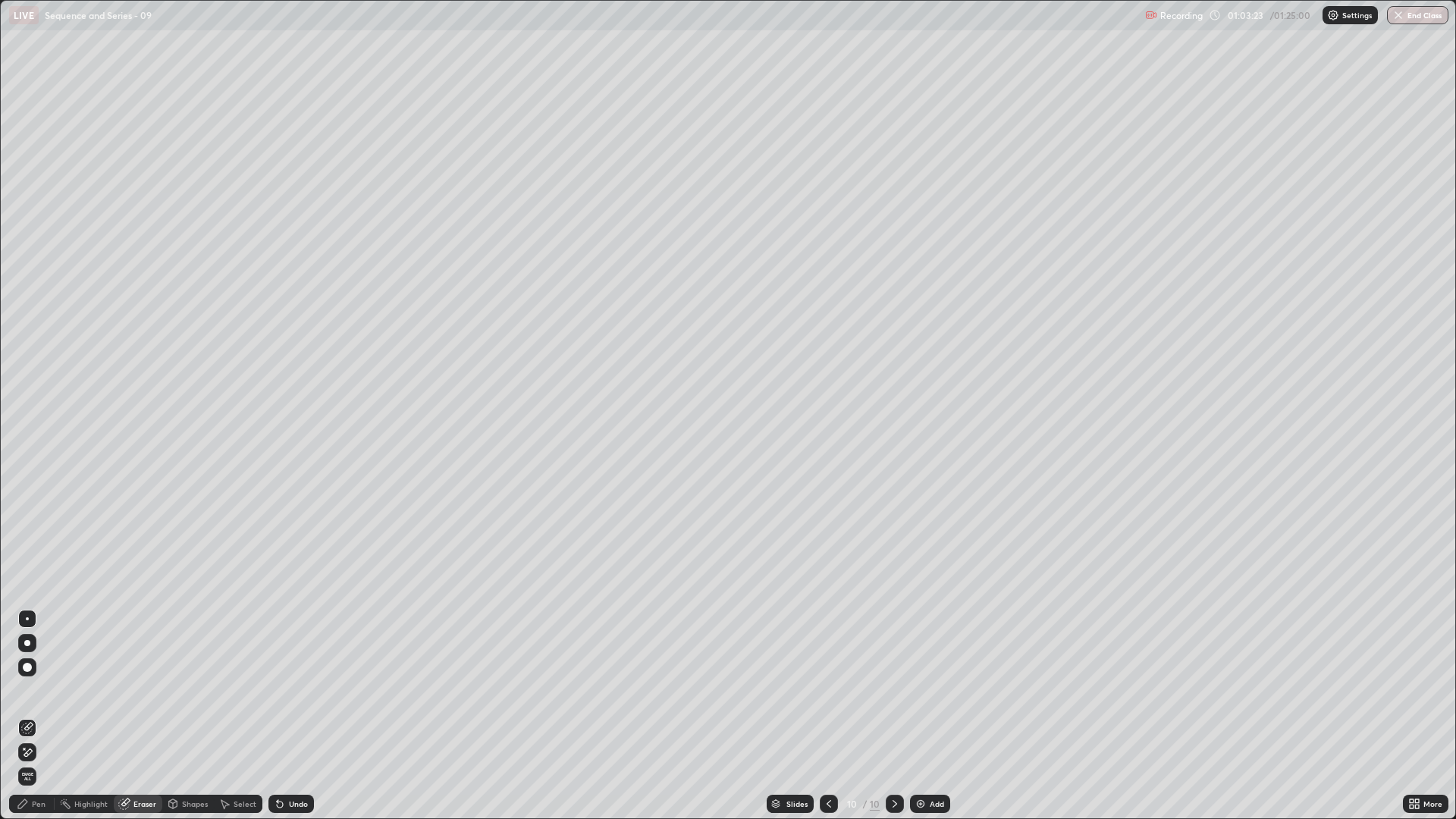
click at [36, 690] on div "Pen" at bounding box center [38, 803] width 14 height 7
click at [138, 690] on div "Eraser" at bounding box center [145, 803] width 23 height 7
click at [29, 690] on icon at bounding box center [23, 803] width 12 height 12
click at [921, 690] on img at bounding box center [920, 803] width 12 height 12
click at [44, 690] on div "Pen" at bounding box center [38, 803] width 14 height 7
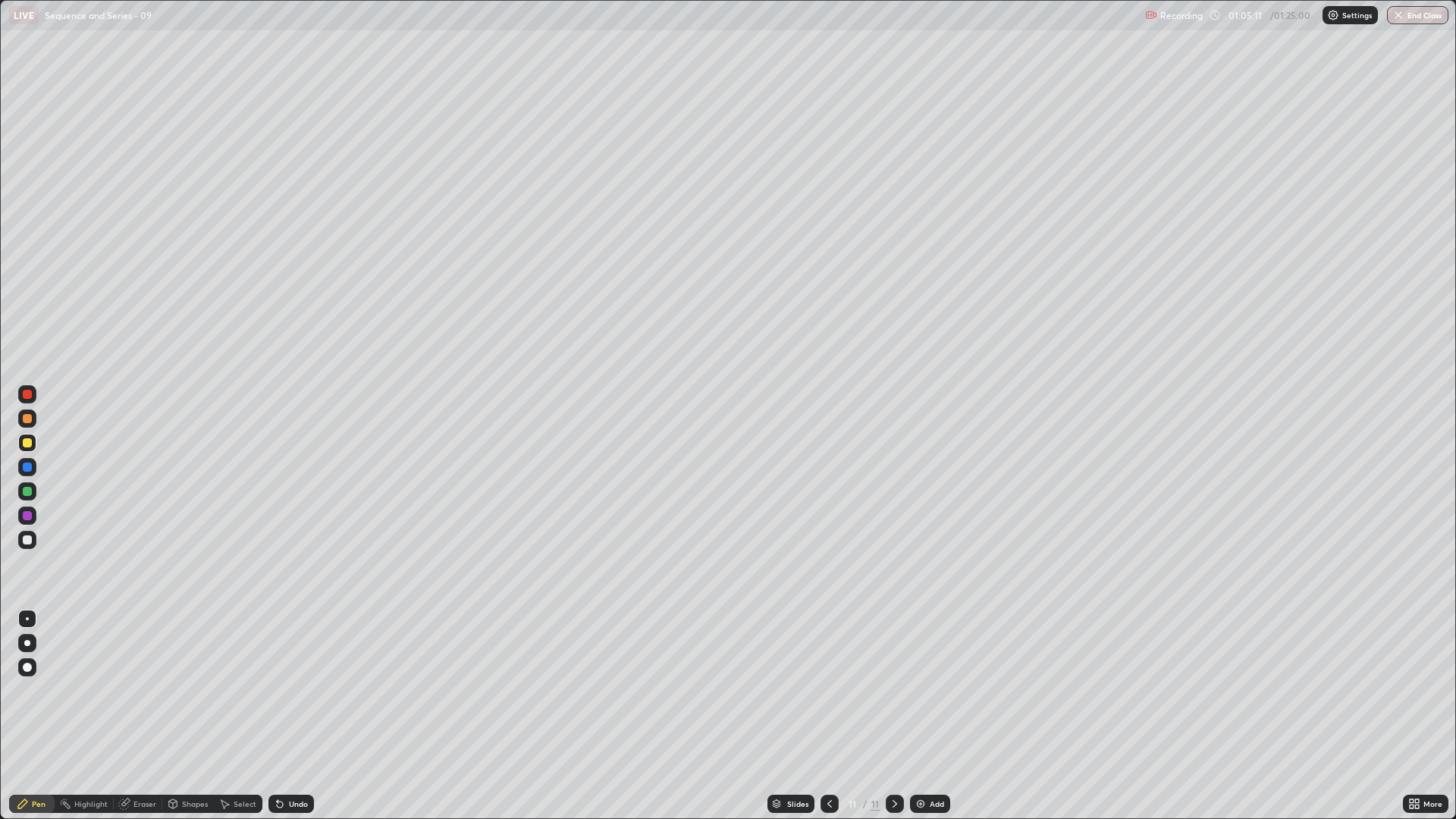
click at [145, 690] on div "Eraser" at bounding box center [145, 803] width 23 height 7
click at [32, 690] on div "Pen" at bounding box center [38, 803] width 14 height 7
click at [129, 690] on div "Eraser" at bounding box center [138, 804] width 49 height 18
click at [35, 690] on div "Pen" at bounding box center [32, 804] width 45 height 18
click at [142, 690] on div "Eraser" at bounding box center [138, 804] width 49 height 18
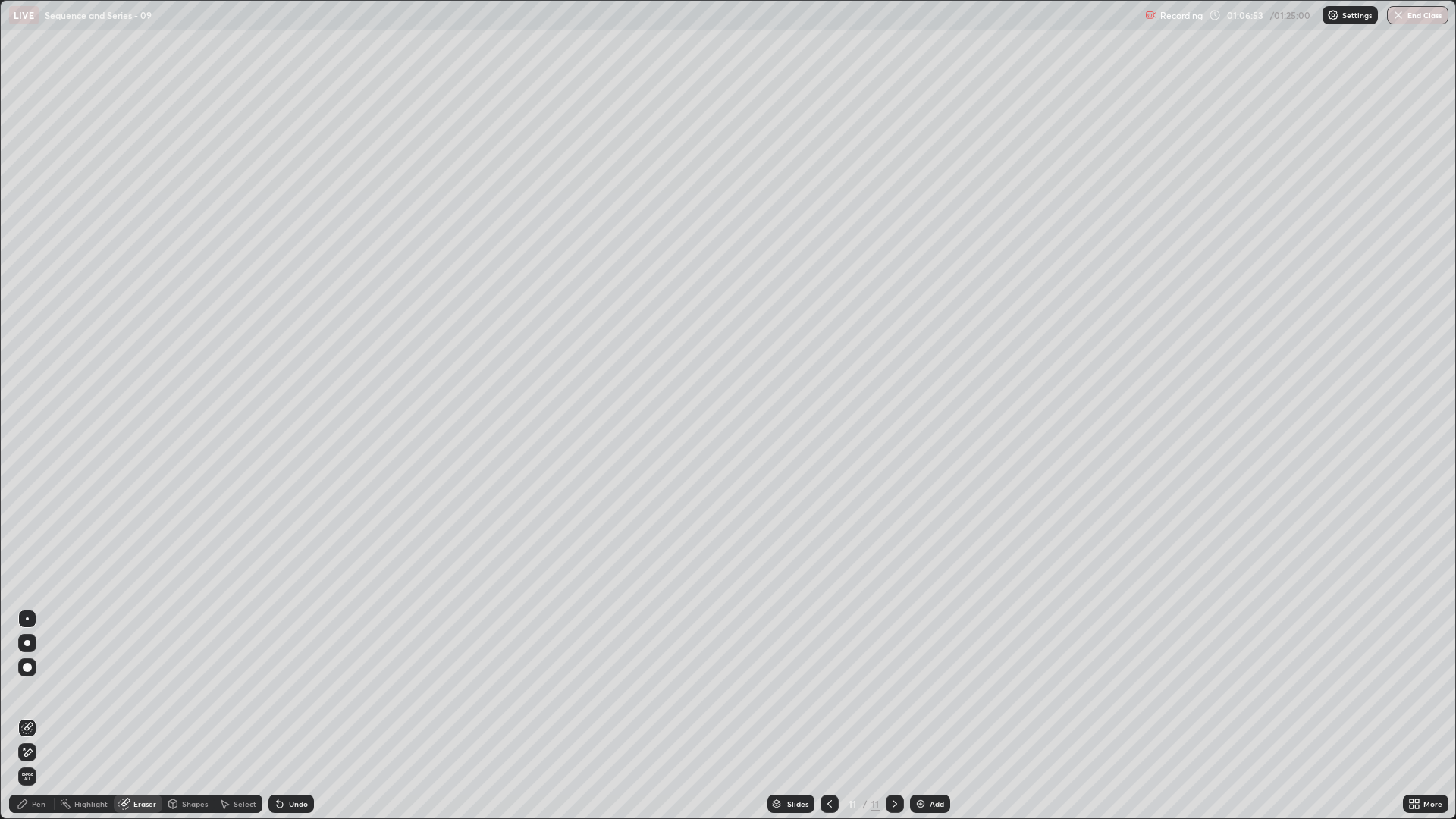
click at [34, 690] on div "Pen" at bounding box center [32, 804] width 45 height 18
click at [140, 690] on div "Eraser" at bounding box center [145, 803] width 23 height 7
click at [48, 690] on div "Pen" at bounding box center [32, 804] width 45 height 18
click at [292, 690] on div "Undo" at bounding box center [298, 803] width 19 height 7
click at [293, 690] on div "Undo" at bounding box center [298, 803] width 19 height 7
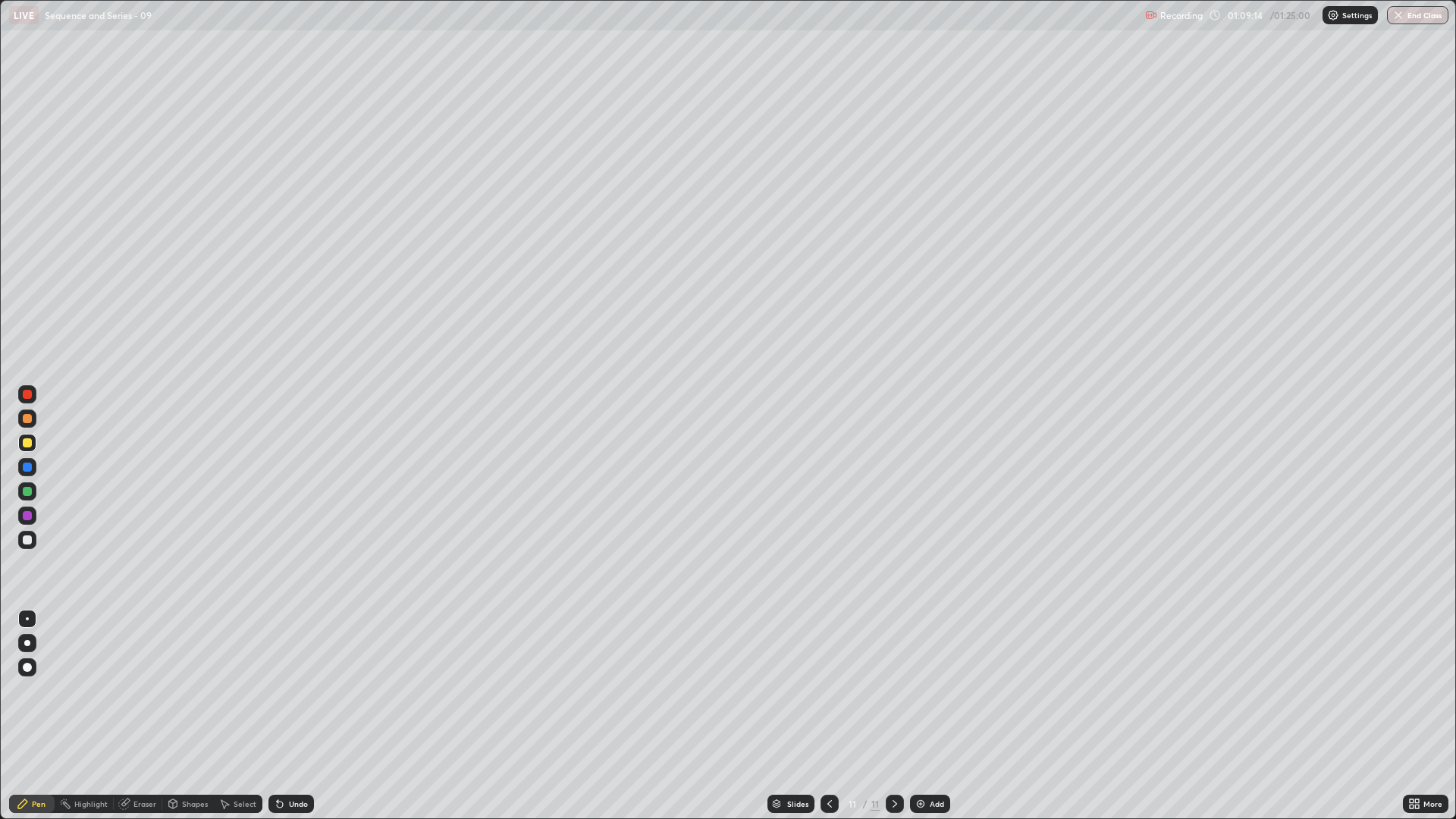
click at [294, 690] on div "Undo" at bounding box center [298, 803] width 19 height 7
click at [298, 690] on div "Undo" at bounding box center [291, 804] width 45 height 18
click at [294, 690] on div "Undo" at bounding box center [298, 803] width 19 height 7
click at [290, 690] on div "Undo" at bounding box center [298, 803] width 19 height 7
click at [152, 690] on div "Eraser" at bounding box center [145, 803] width 23 height 7
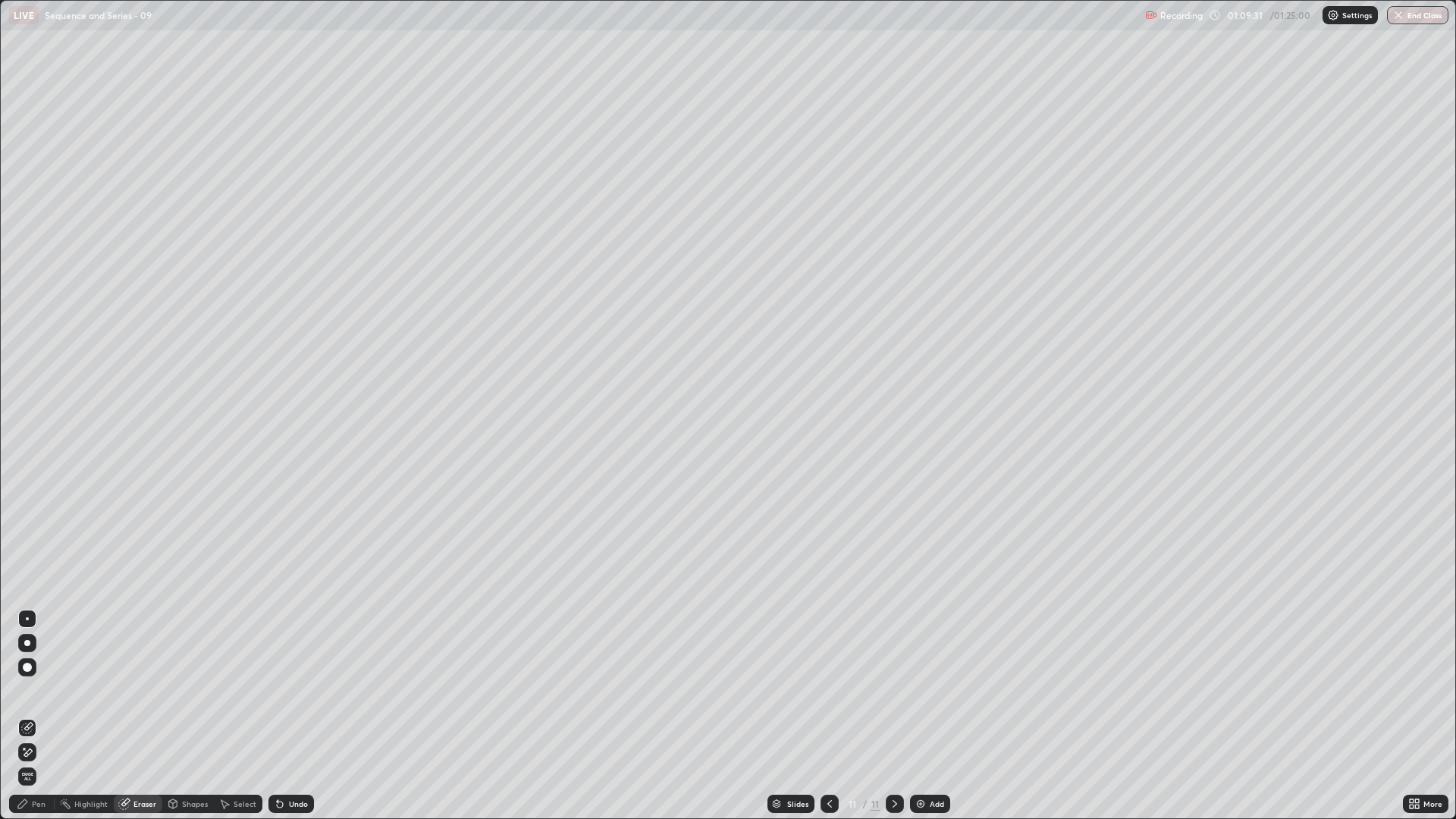
click at [42, 690] on div "Pen" at bounding box center [32, 804] width 45 height 18
click at [152, 690] on div "Eraser" at bounding box center [138, 804] width 49 height 18
click at [32, 690] on div "Pen" at bounding box center [38, 803] width 14 height 7
click at [19, 545] on div at bounding box center [27, 540] width 18 height 18
click at [146, 690] on div "Eraser" at bounding box center [145, 803] width 23 height 7
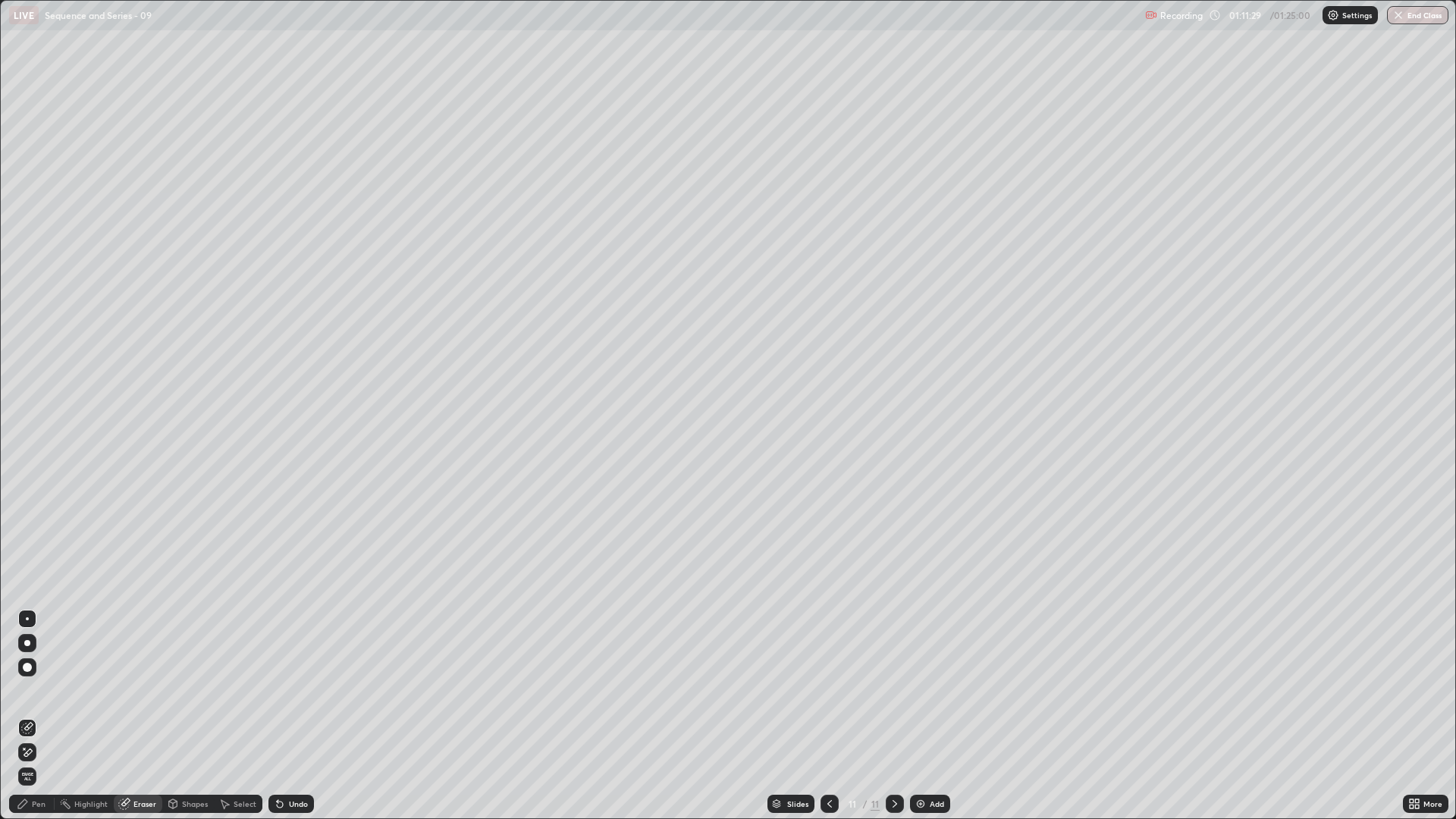
click at [32, 690] on div "Pen" at bounding box center [38, 803] width 14 height 7
click at [144, 690] on div "Eraser" at bounding box center [145, 803] width 23 height 7
click at [45, 690] on div "Pen" at bounding box center [32, 804] width 45 height 18
click at [928, 690] on div "Add" at bounding box center [930, 804] width 40 height 18
click at [291, 690] on div "Undo" at bounding box center [291, 804] width 45 height 18
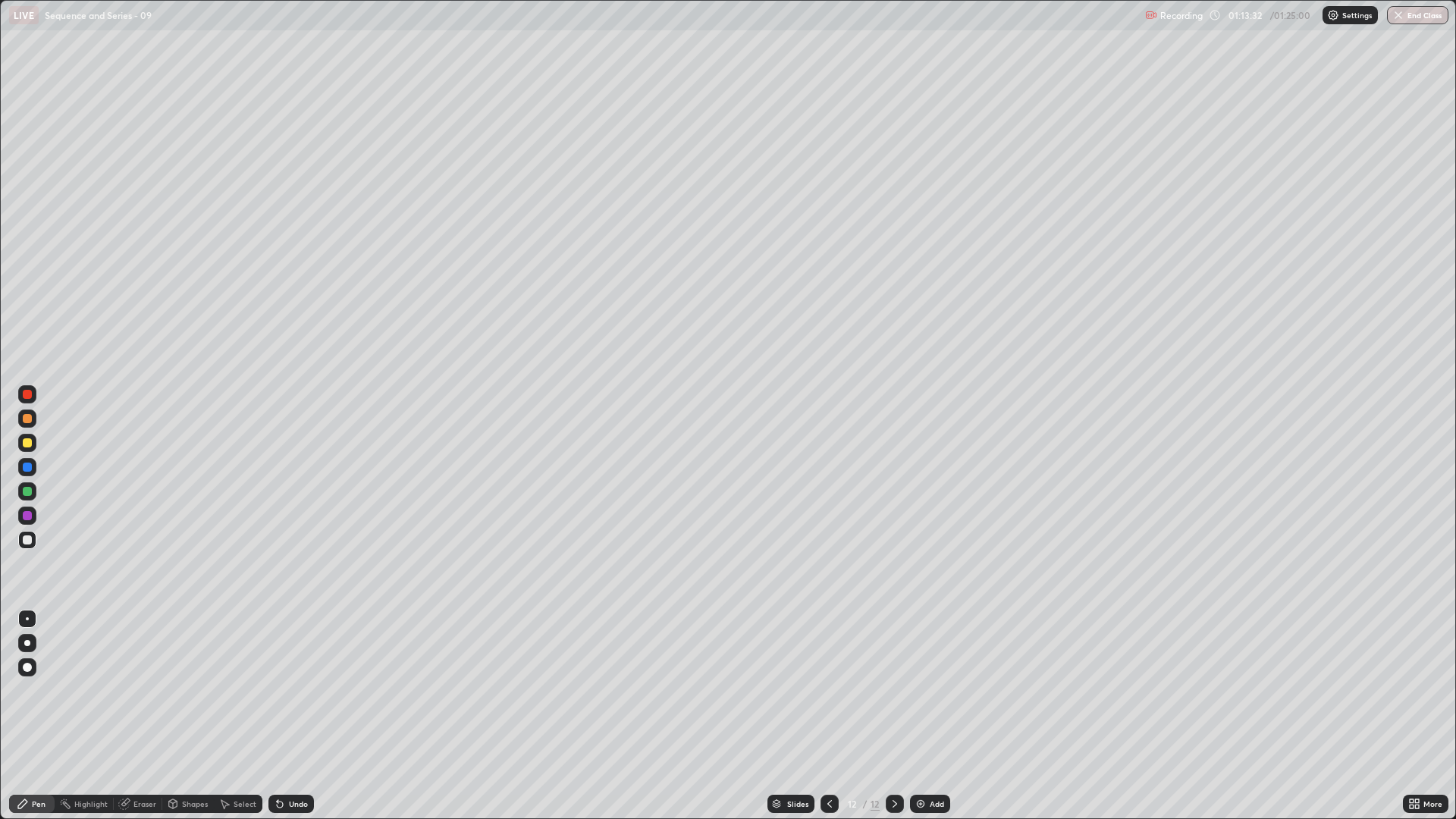
click at [295, 690] on div "Undo" at bounding box center [291, 804] width 45 height 18
click at [31, 489] on div at bounding box center [27, 490] width 9 height 9
click at [36, 540] on div at bounding box center [27, 540] width 18 height 18
click at [828, 690] on icon at bounding box center [829, 803] width 12 height 12
click at [889, 690] on icon at bounding box center [894, 803] width 12 height 12
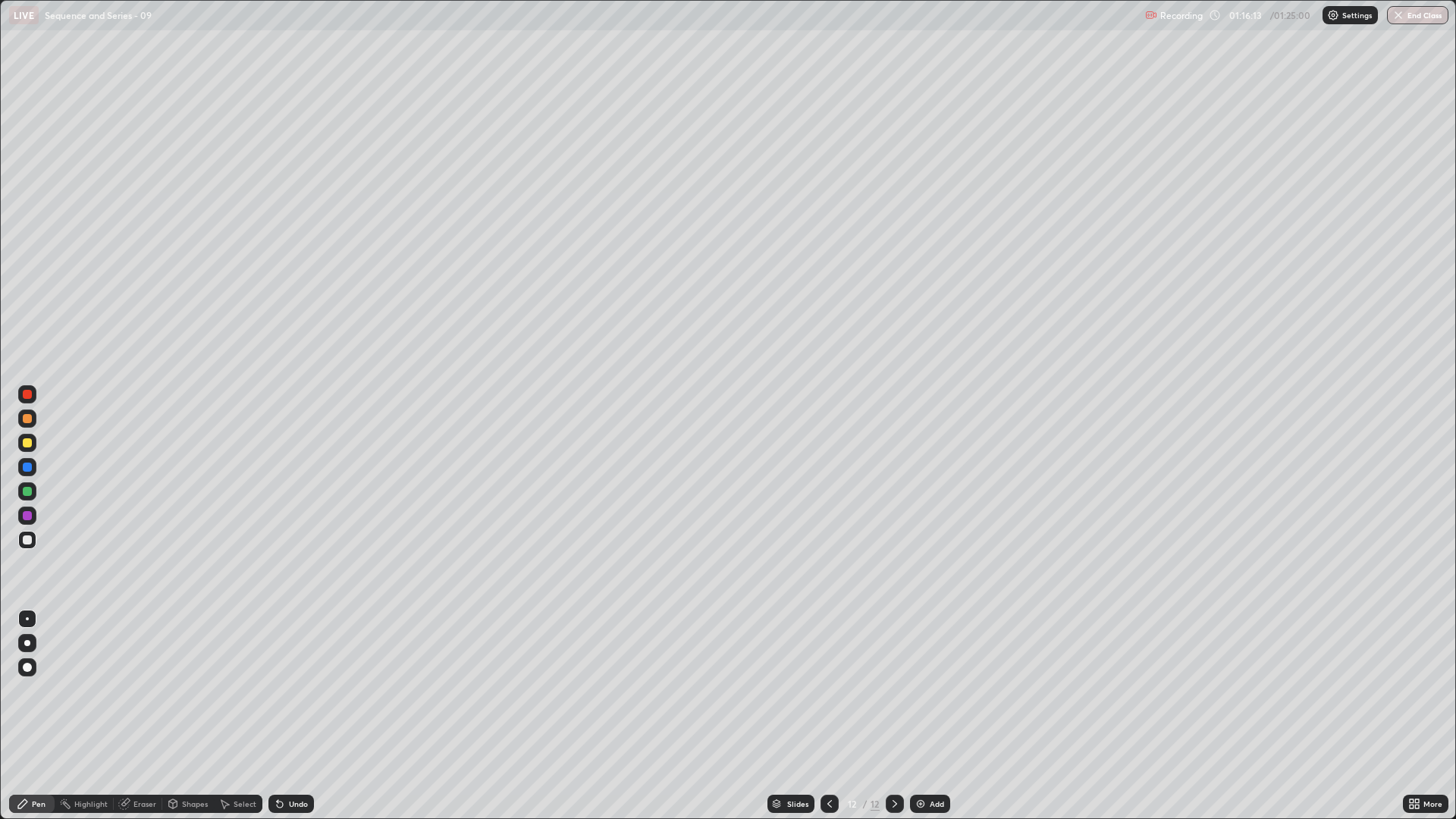
click at [295, 690] on div "Undo" at bounding box center [298, 803] width 19 height 7
click at [291, 690] on div "Undo" at bounding box center [298, 803] width 19 height 7
click at [295, 690] on div "Undo" at bounding box center [298, 803] width 19 height 7
click at [298, 690] on div "Undo" at bounding box center [298, 803] width 19 height 7
click at [289, 690] on div "Undo" at bounding box center [298, 803] width 19 height 7
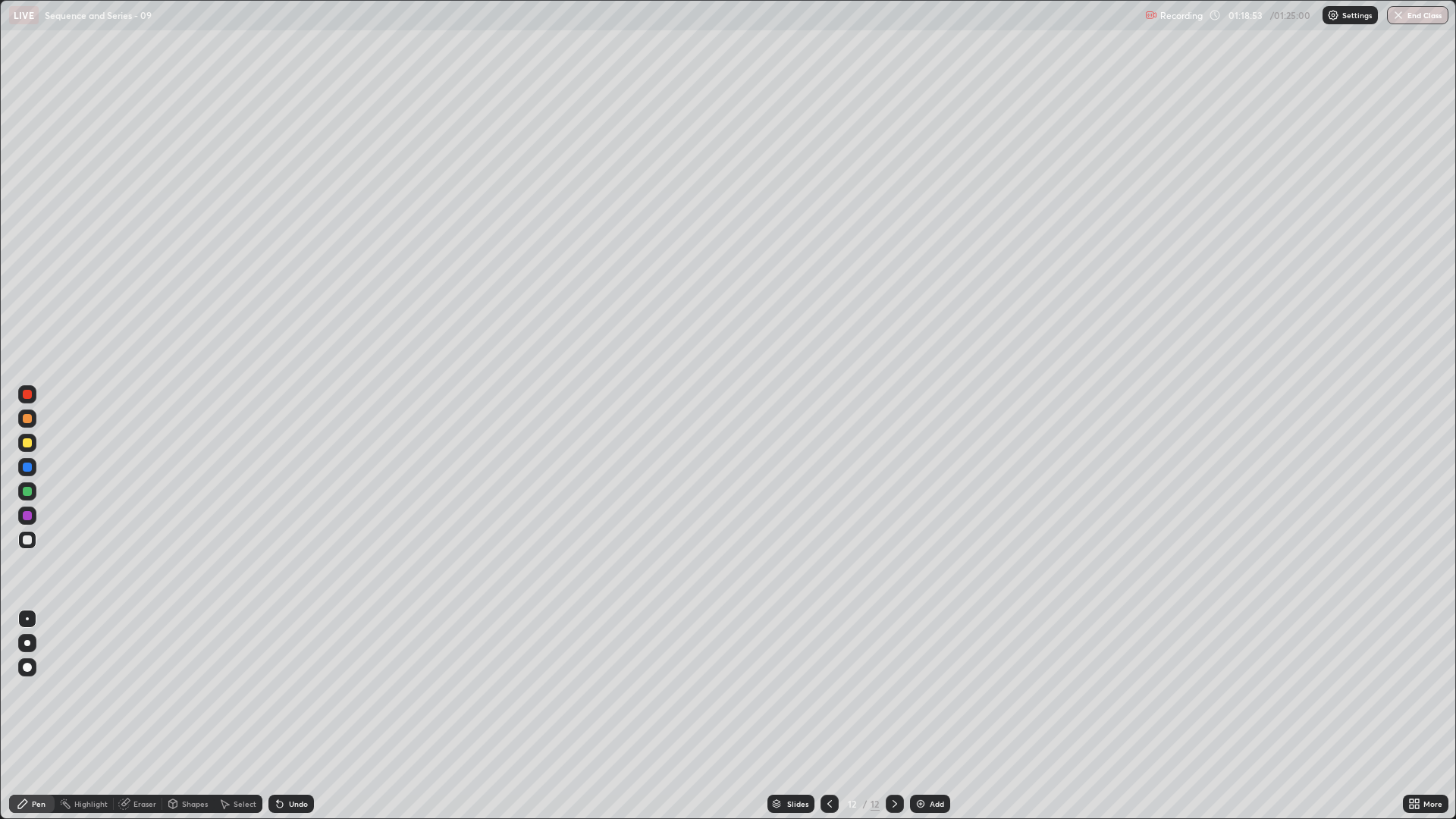
click at [290, 690] on div "Undo" at bounding box center [291, 804] width 45 height 18
click at [137, 690] on div "Eraser" at bounding box center [138, 804] width 49 height 18
click at [40, 690] on div "Pen" at bounding box center [32, 804] width 45 height 18
click at [1437, 13] on button "End Class" at bounding box center [1418, 15] width 60 height 18
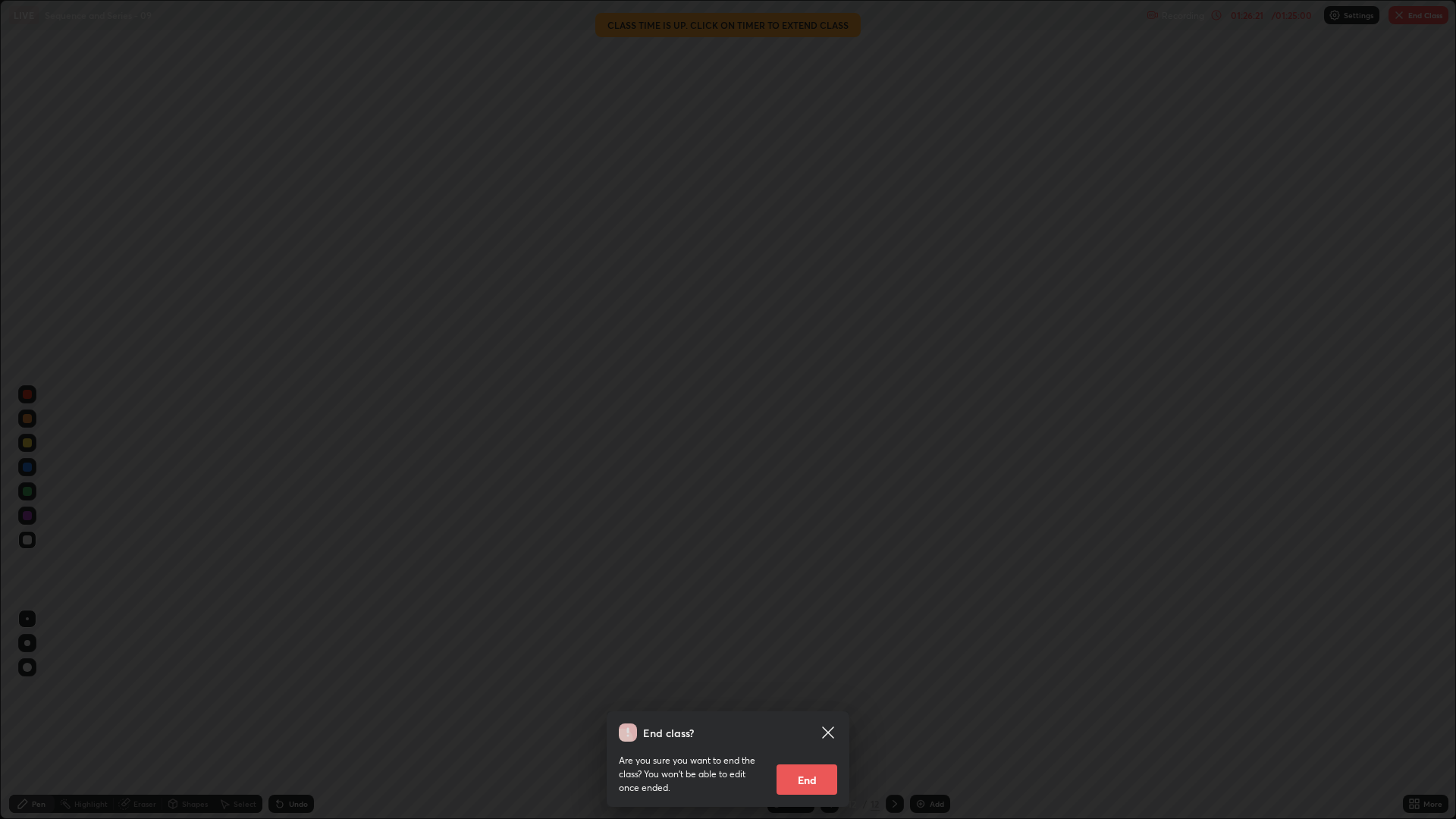
click at [820, 690] on button "End" at bounding box center [806, 779] width 61 height 30
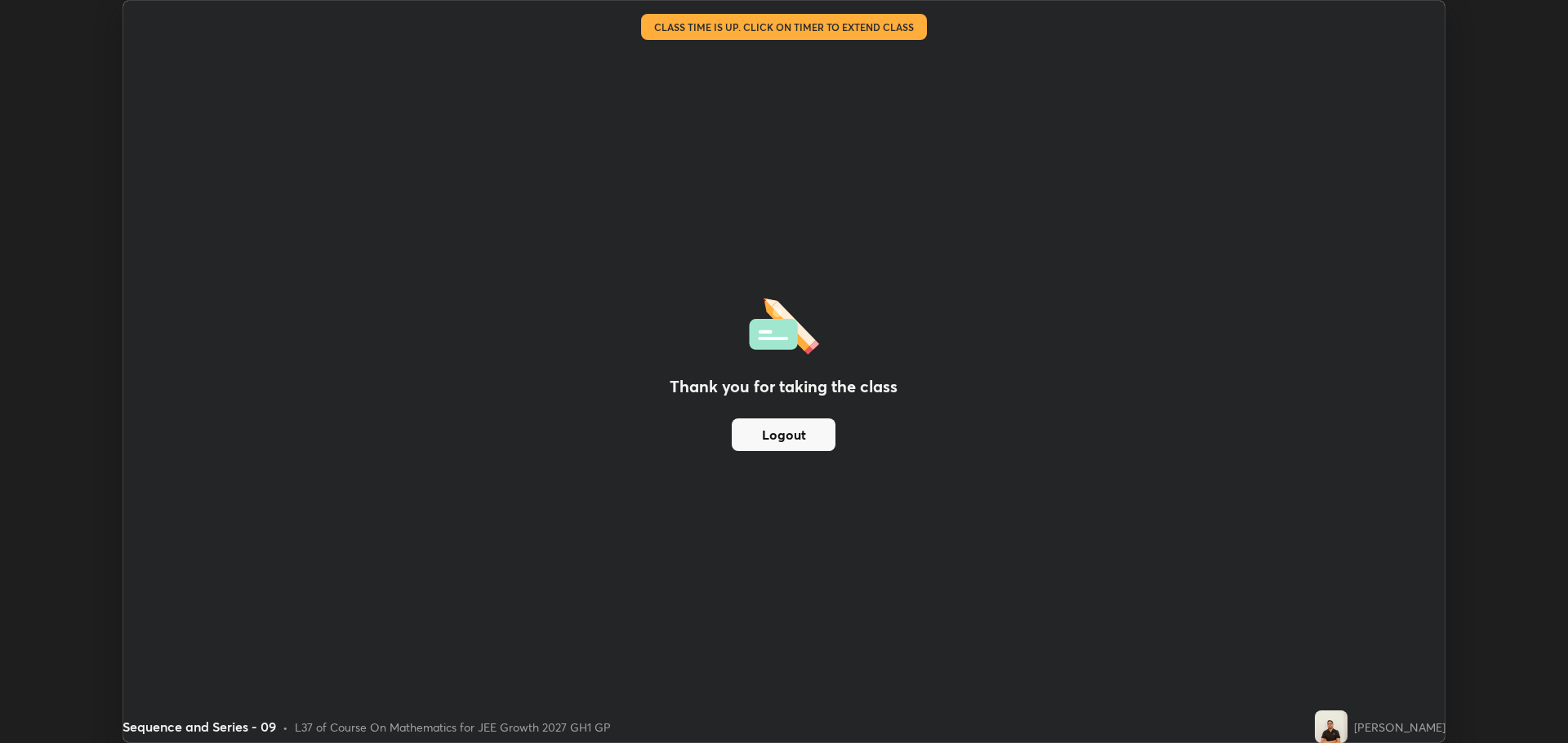
scroll to position [80854, 80081]
